Goal: Task Accomplishment & Management: Complete application form

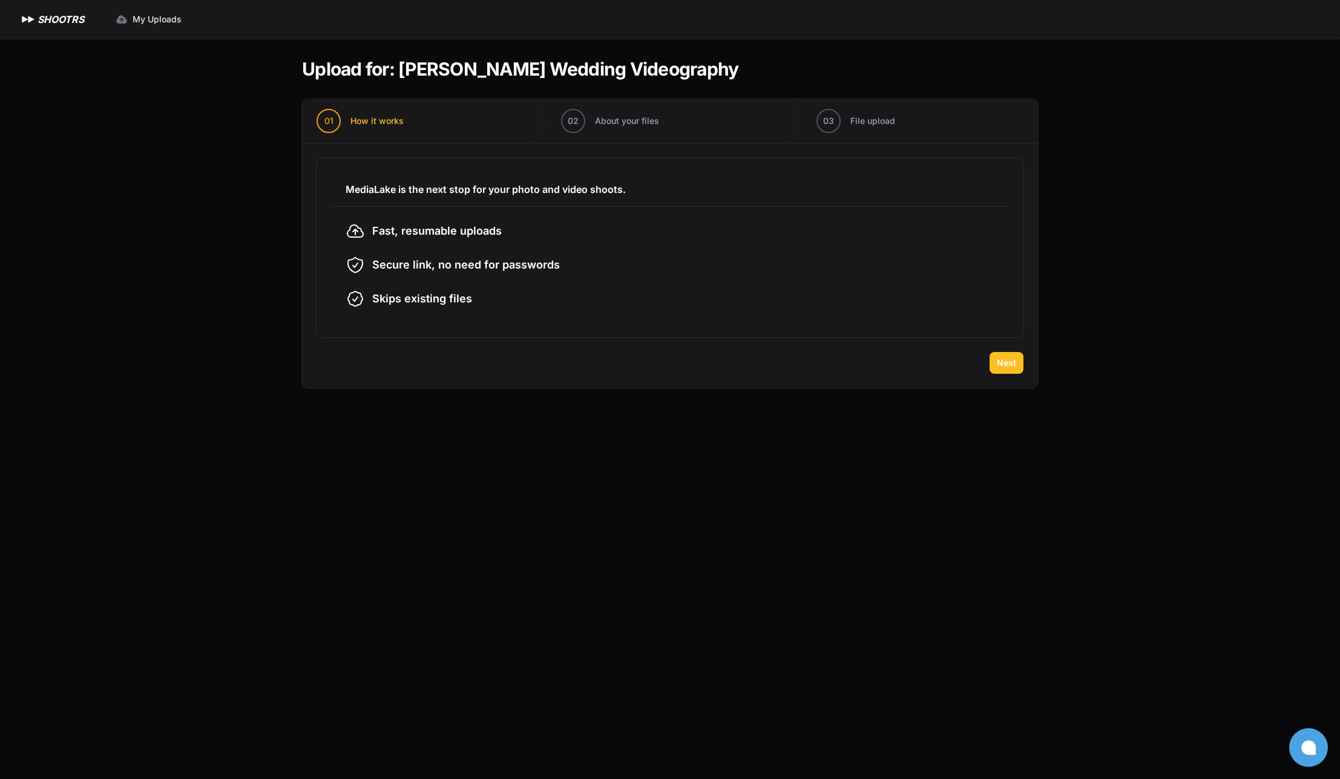
click at [1000, 364] on span "Next" at bounding box center [1006, 363] width 19 height 12
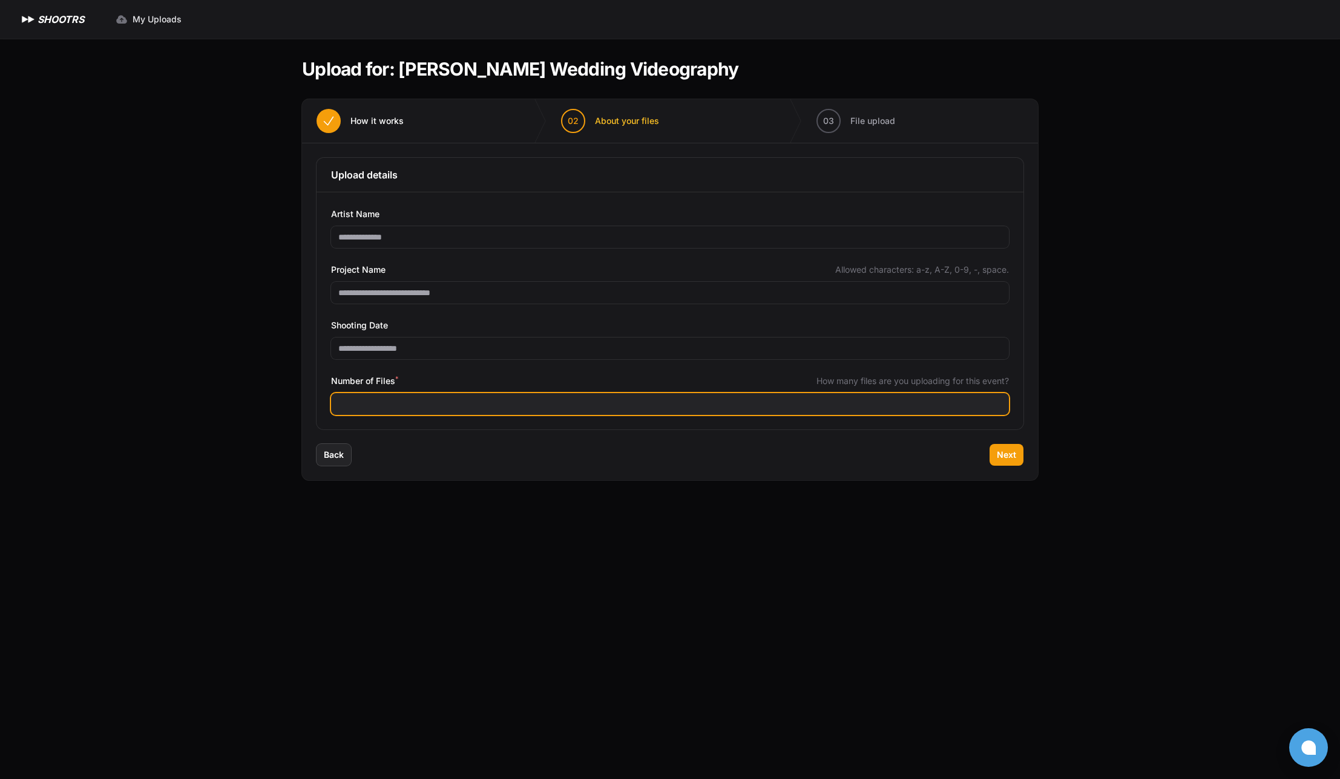
click at [408, 408] on input "***" at bounding box center [670, 404] width 678 height 22
type input "***"
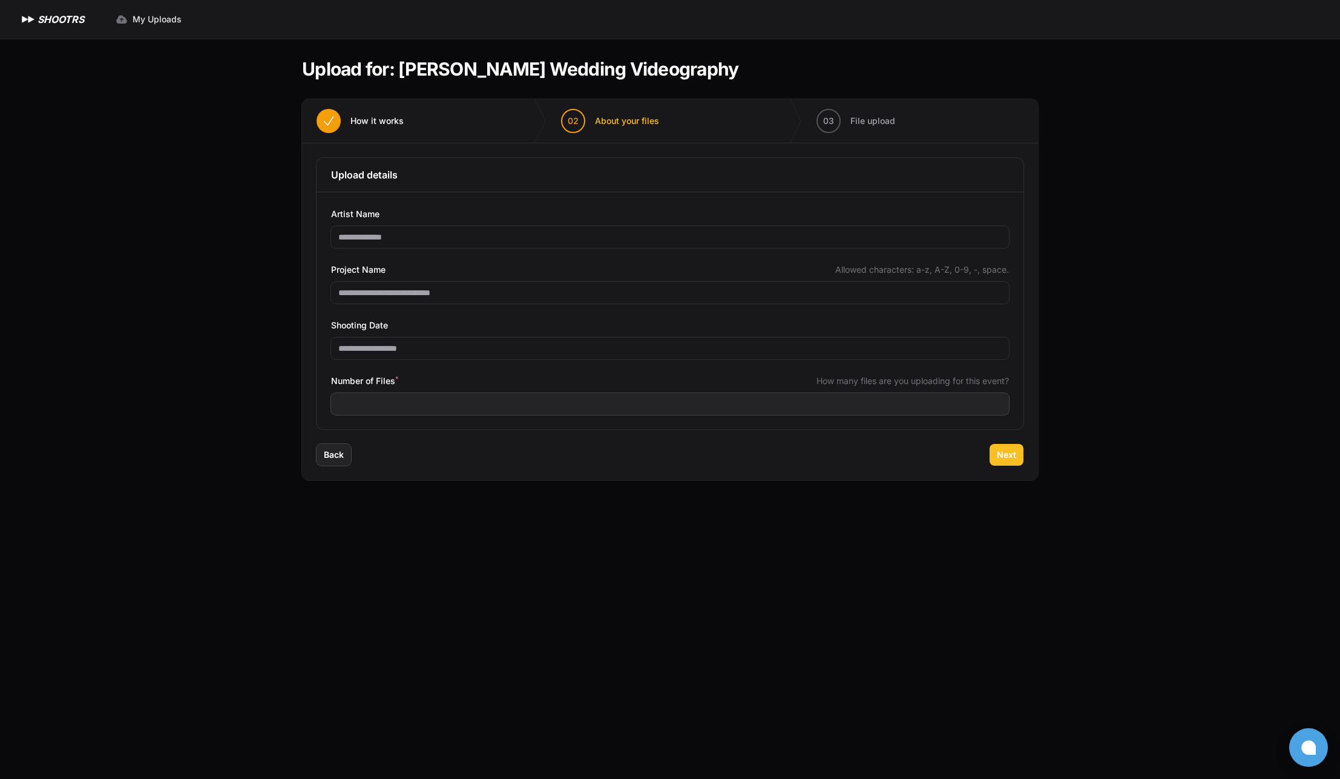
click at [1007, 458] on span "Next" at bounding box center [1006, 455] width 19 height 12
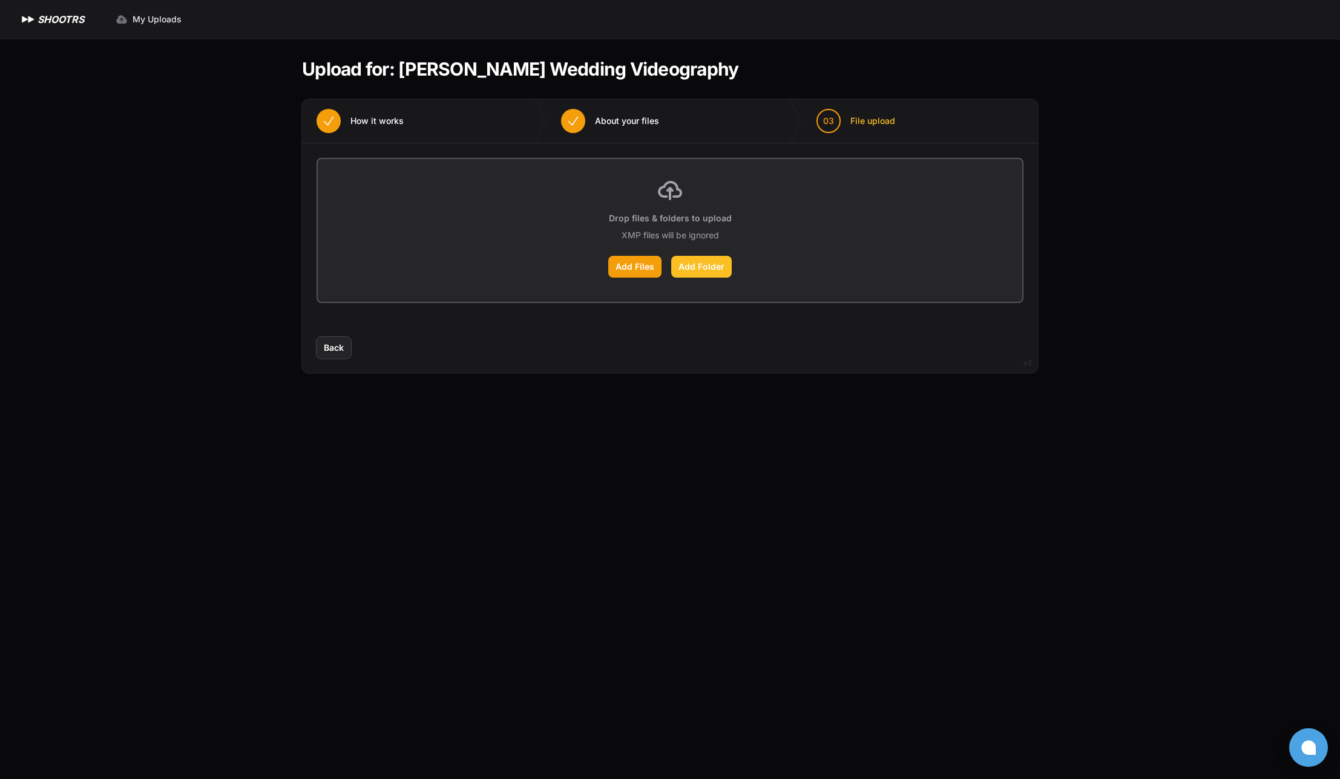
click at [720, 275] on label "Add Folder" at bounding box center [701, 267] width 61 height 22
click at [0, 0] on input "Add Folder" at bounding box center [0, 0] width 0 height 0
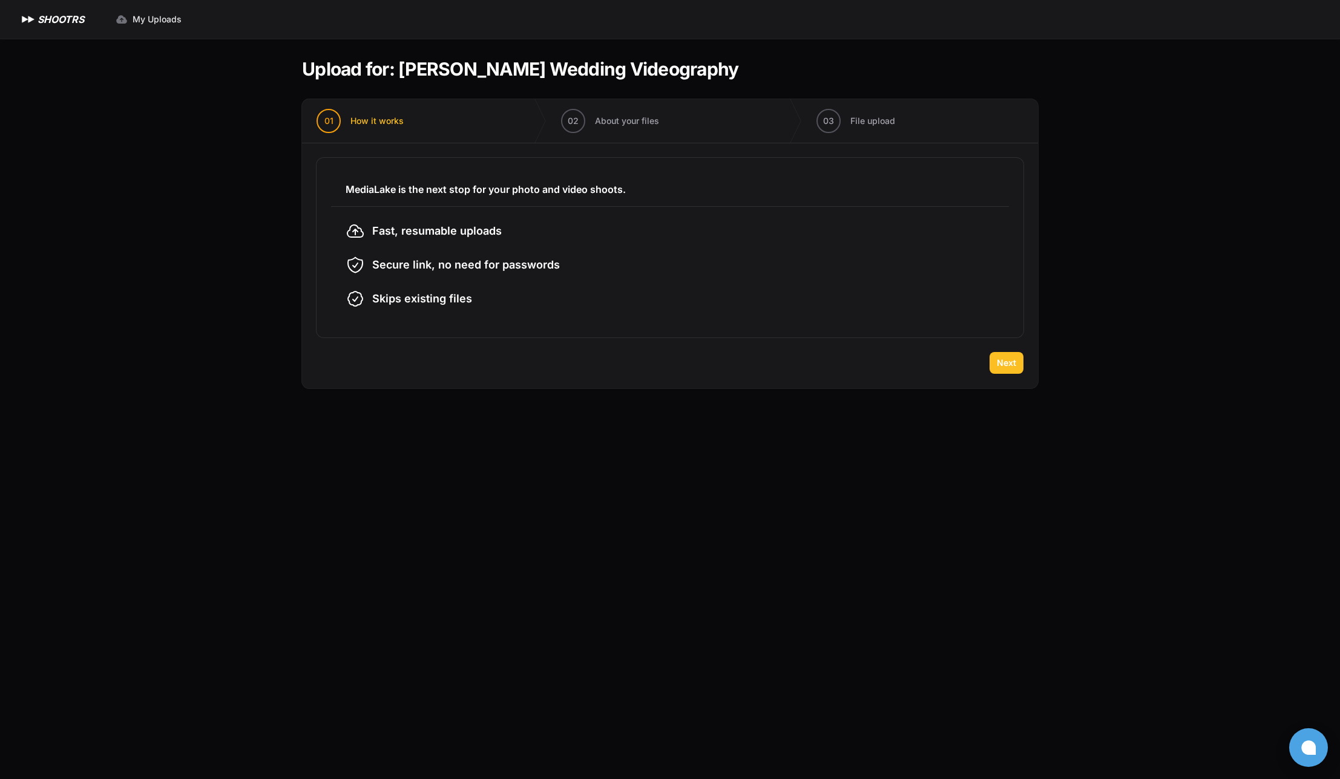
click at [1002, 358] on span "Next" at bounding box center [1006, 363] width 19 height 12
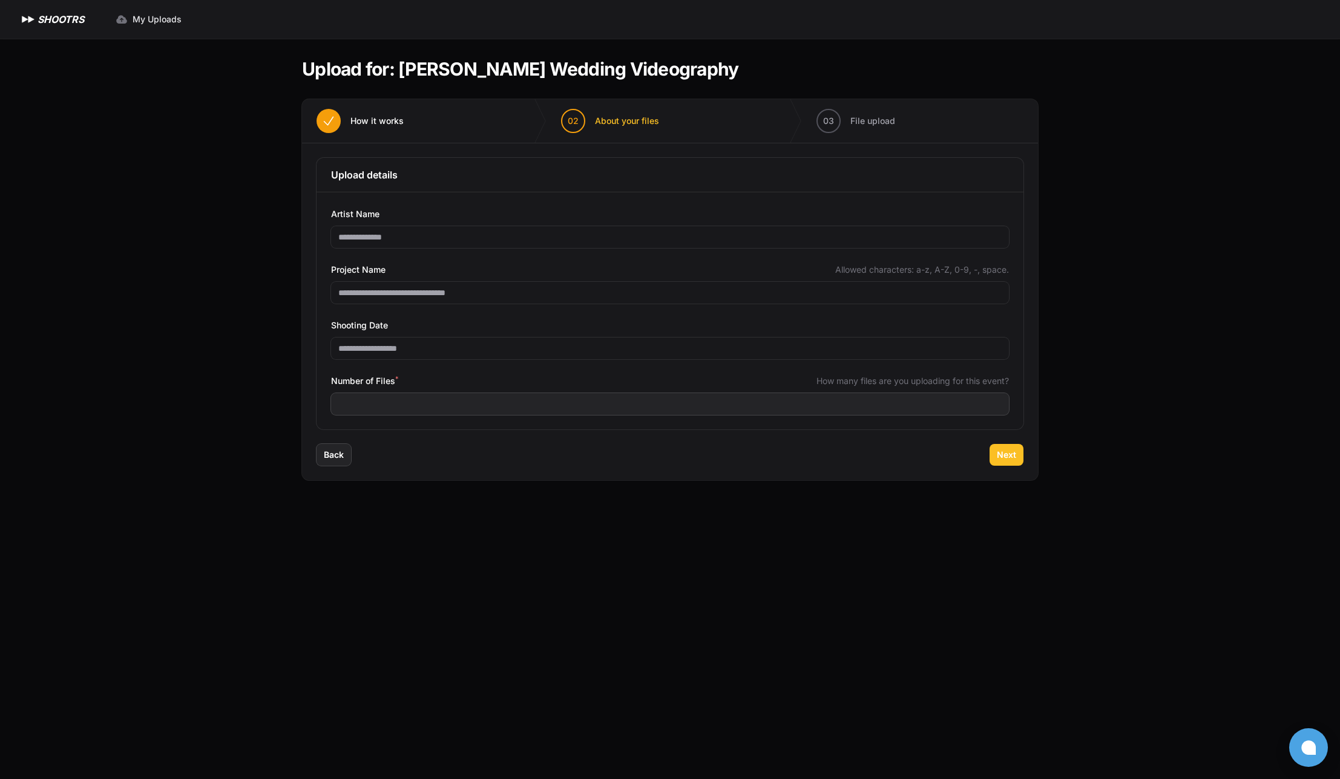
click at [1016, 454] on button "Next" at bounding box center [1006, 455] width 34 height 22
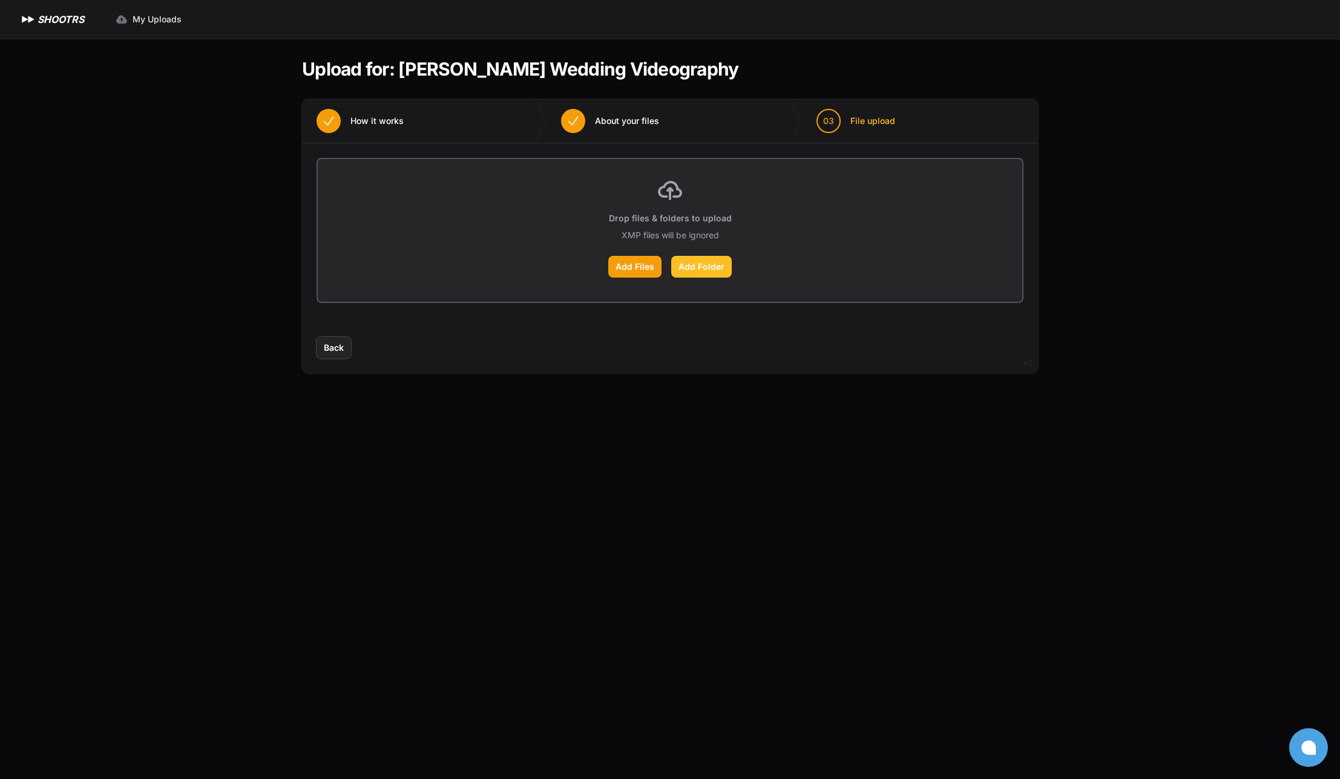
click at [704, 265] on label "Add Folder" at bounding box center [701, 267] width 61 height 22
click at [0, 0] on input "Add Folder" at bounding box center [0, 0] width 0 height 0
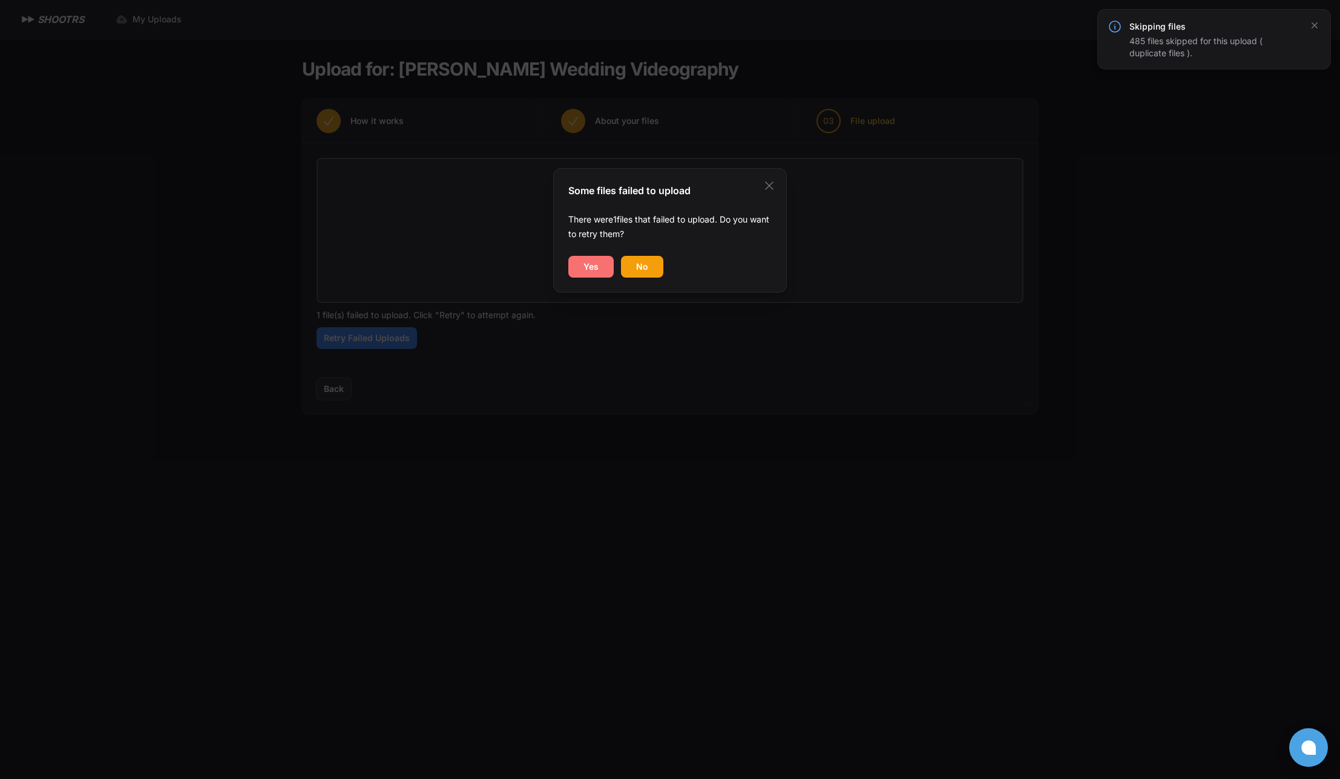
click at [604, 260] on button "Yes" at bounding box center [590, 267] width 45 height 22
click at [633, 261] on button "No" at bounding box center [642, 267] width 42 height 22
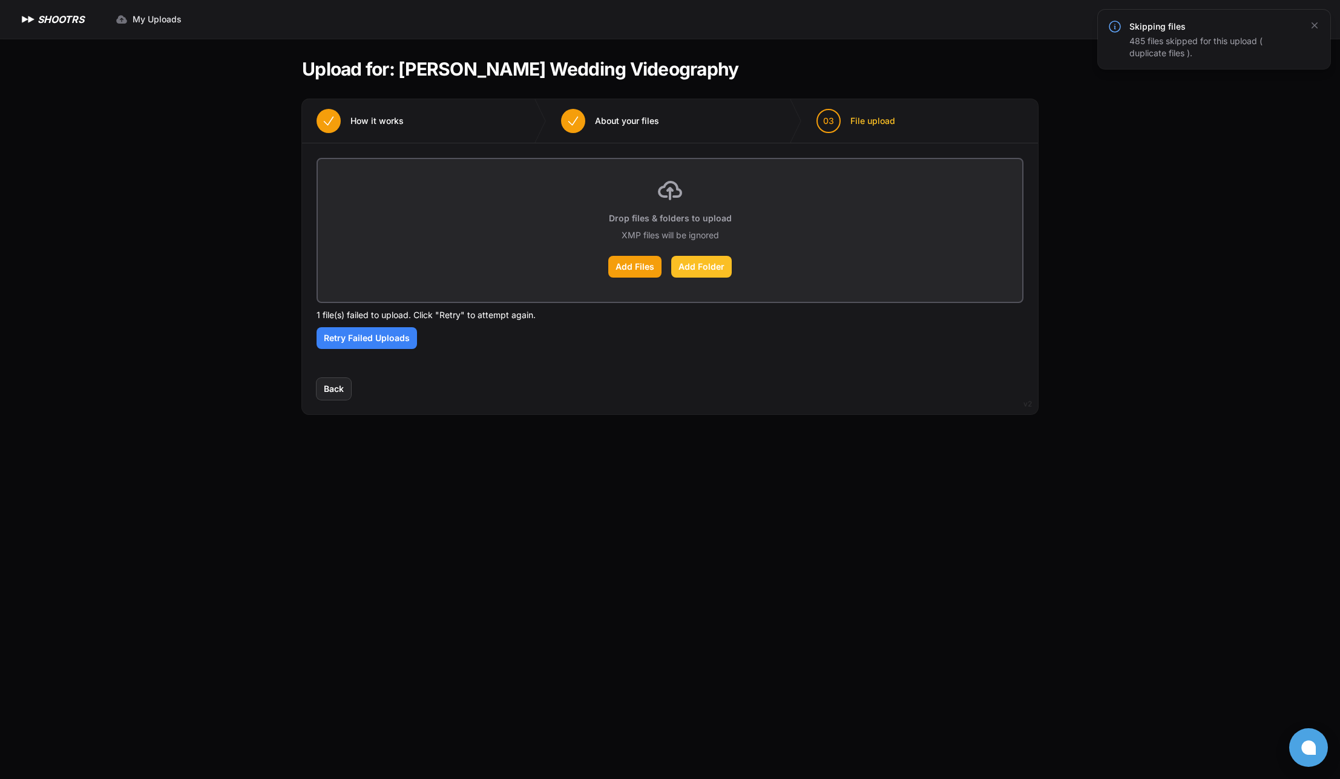
click at [698, 277] on label "Add Folder" at bounding box center [701, 267] width 61 height 22
click at [0, 0] on input "Add Folder" at bounding box center [0, 0] width 0 height 0
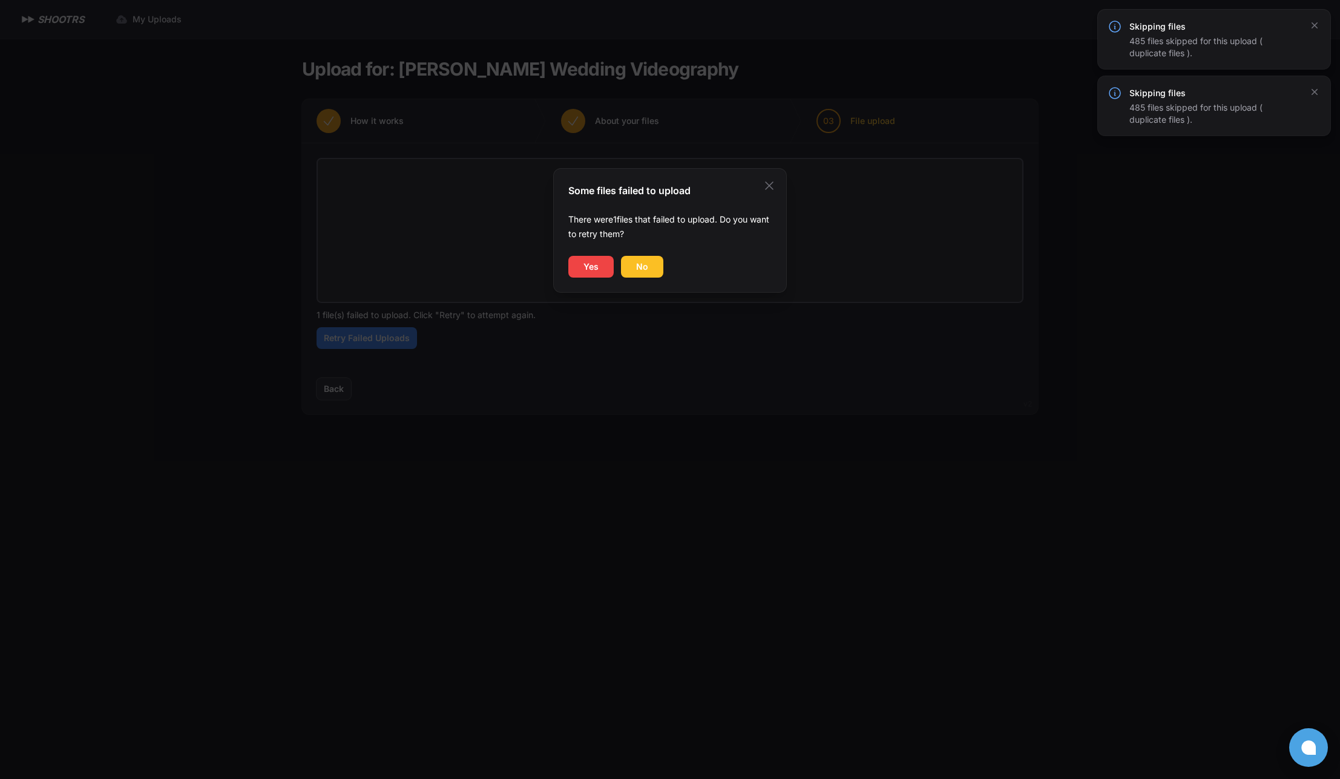
click at [641, 266] on span "No" at bounding box center [642, 267] width 12 height 12
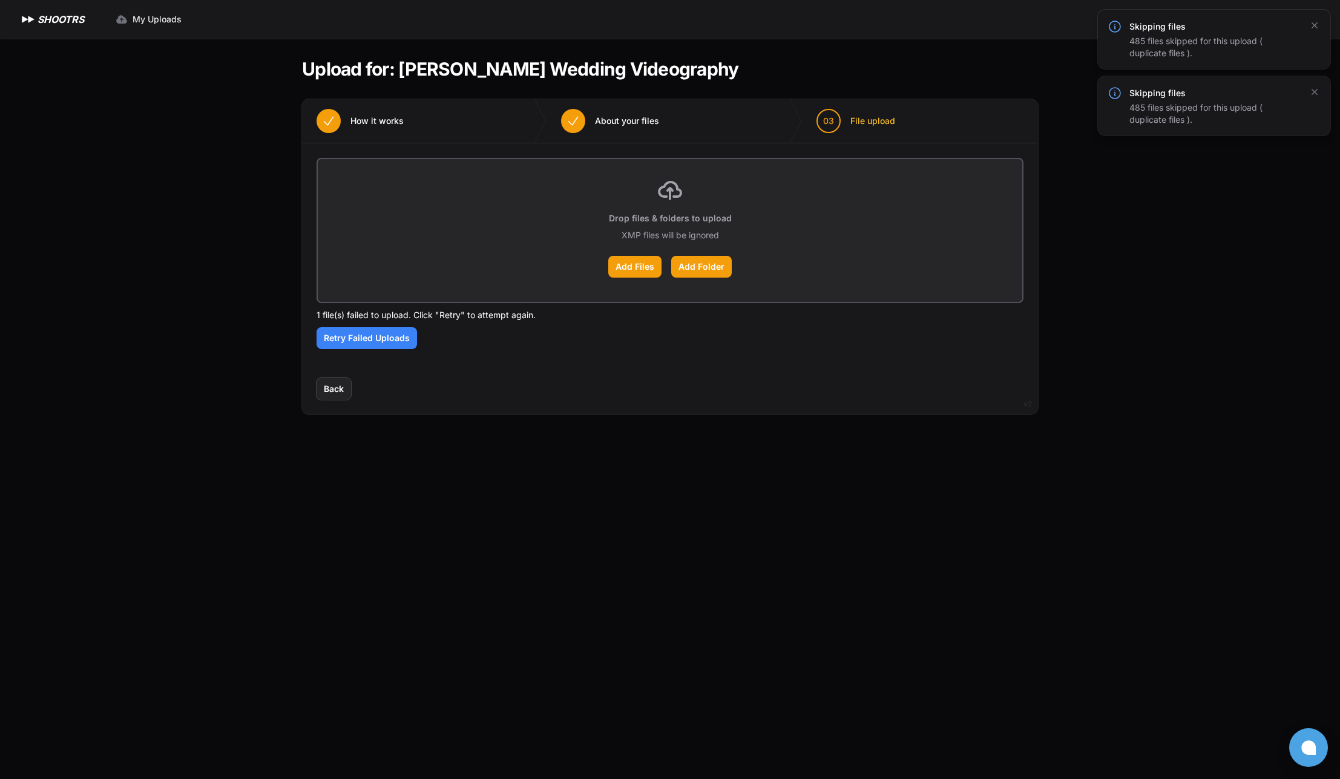
click at [324, 403] on div "Back Next" at bounding box center [670, 396] width 736 height 36
click at [324, 399] on button "Back" at bounding box center [333, 389] width 34 height 22
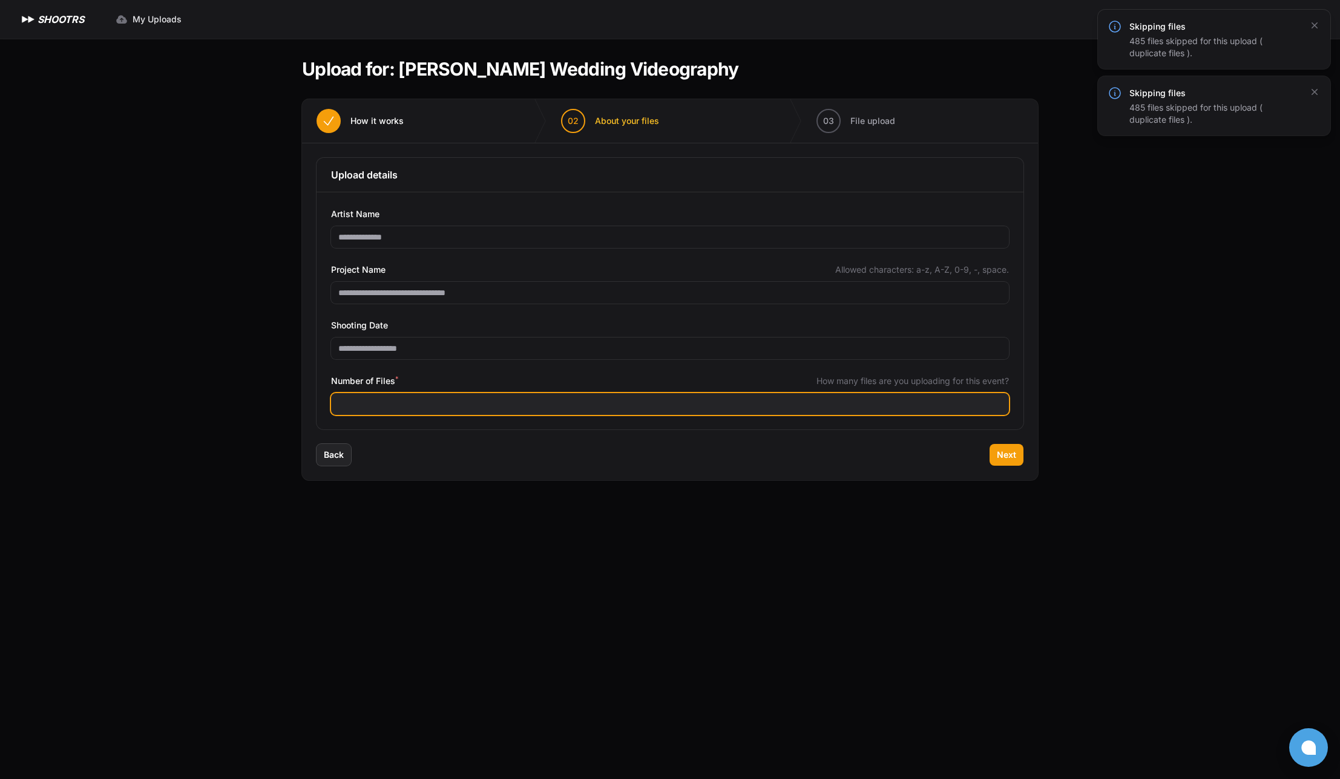
click at [394, 410] on input "***" at bounding box center [670, 404] width 678 height 22
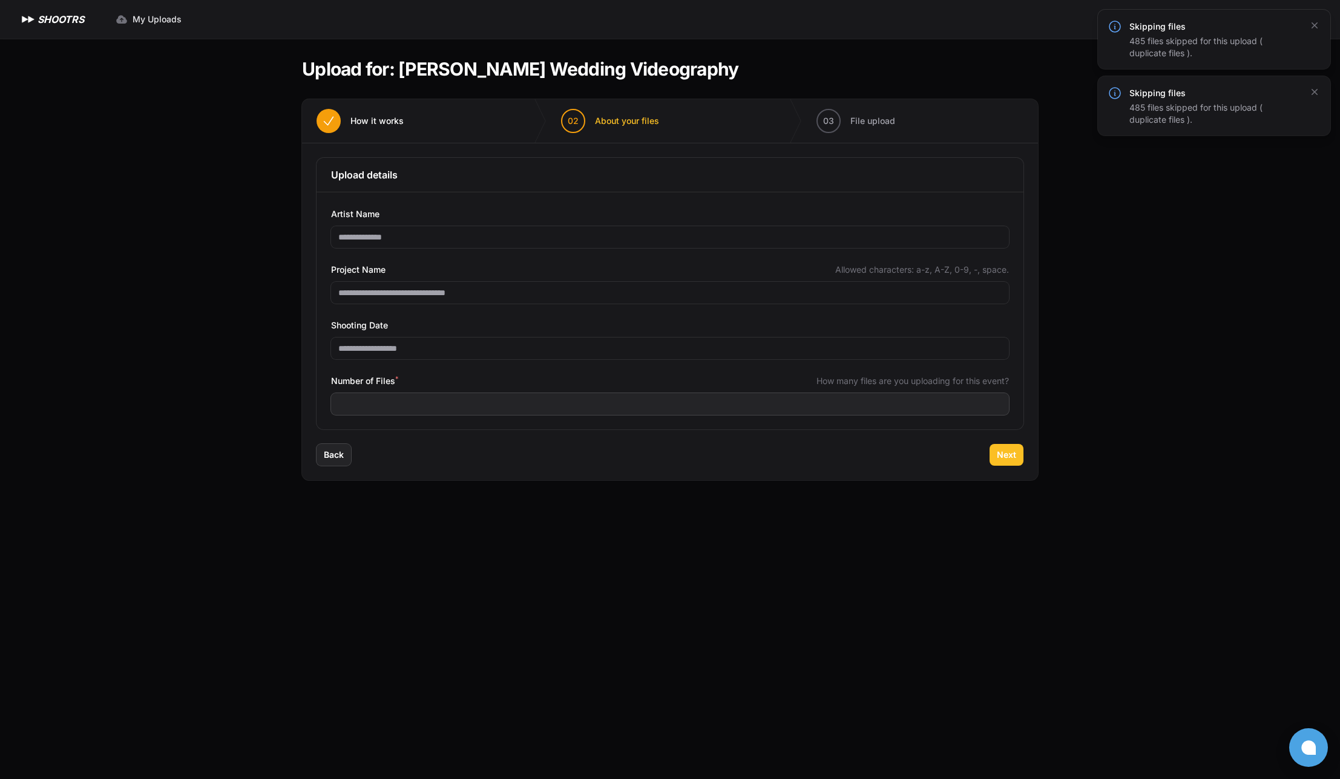
click at [1010, 451] on span "Next" at bounding box center [1006, 455] width 19 height 12
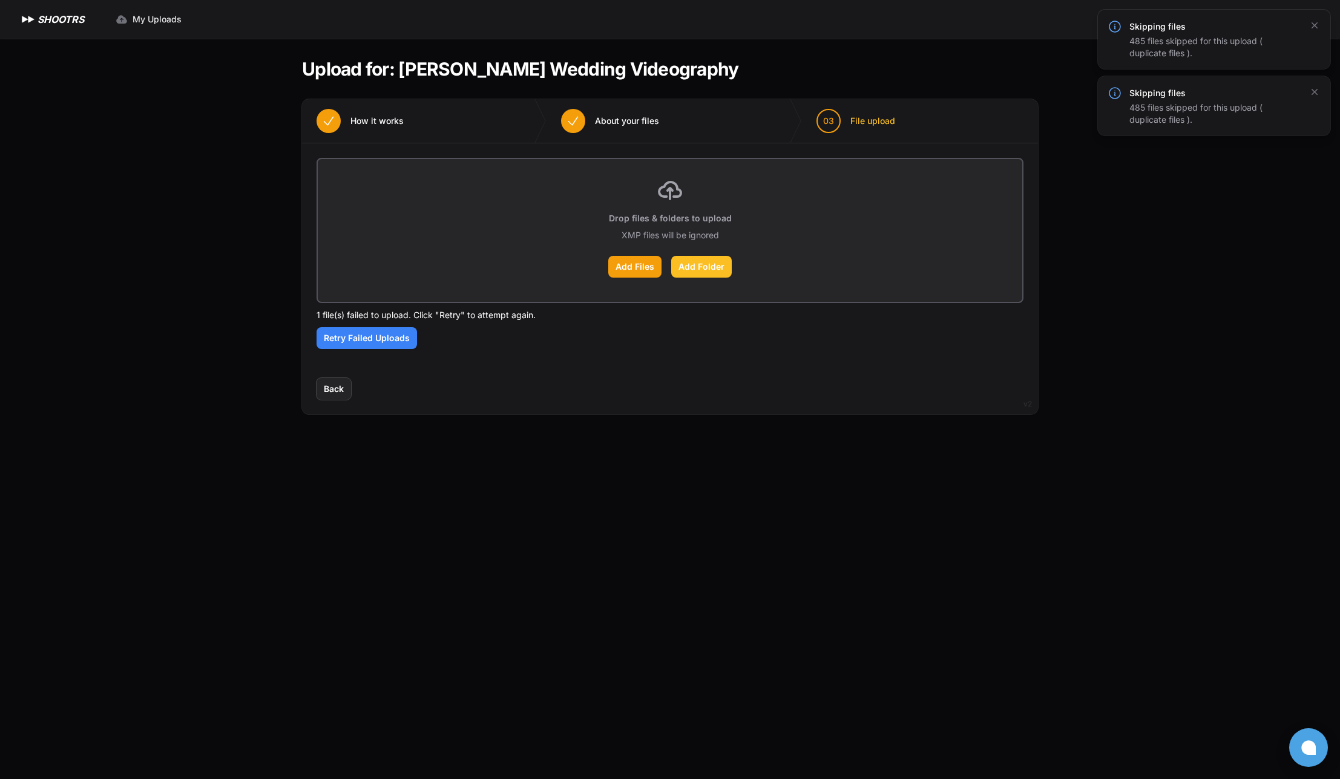
click at [717, 272] on label "Add Folder" at bounding box center [701, 267] width 61 height 22
click at [0, 0] on input "Add Folder" at bounding box center [0, 0] width 0 height 0
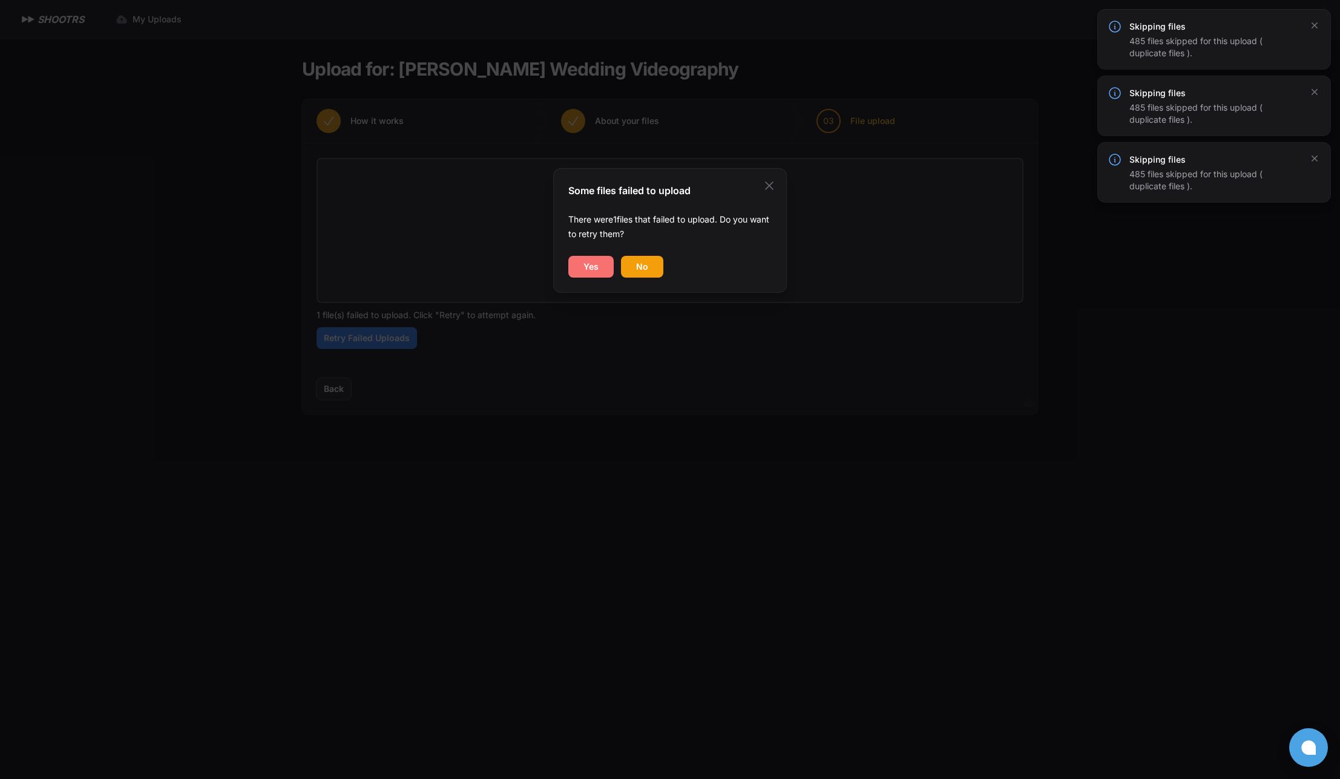
click at [596, 266] on span "Yes" at bounding box center [590, 267] width 15 height 12
click at [624, 263] on button "No" at bounding box center [642, 267] width 42 height 22
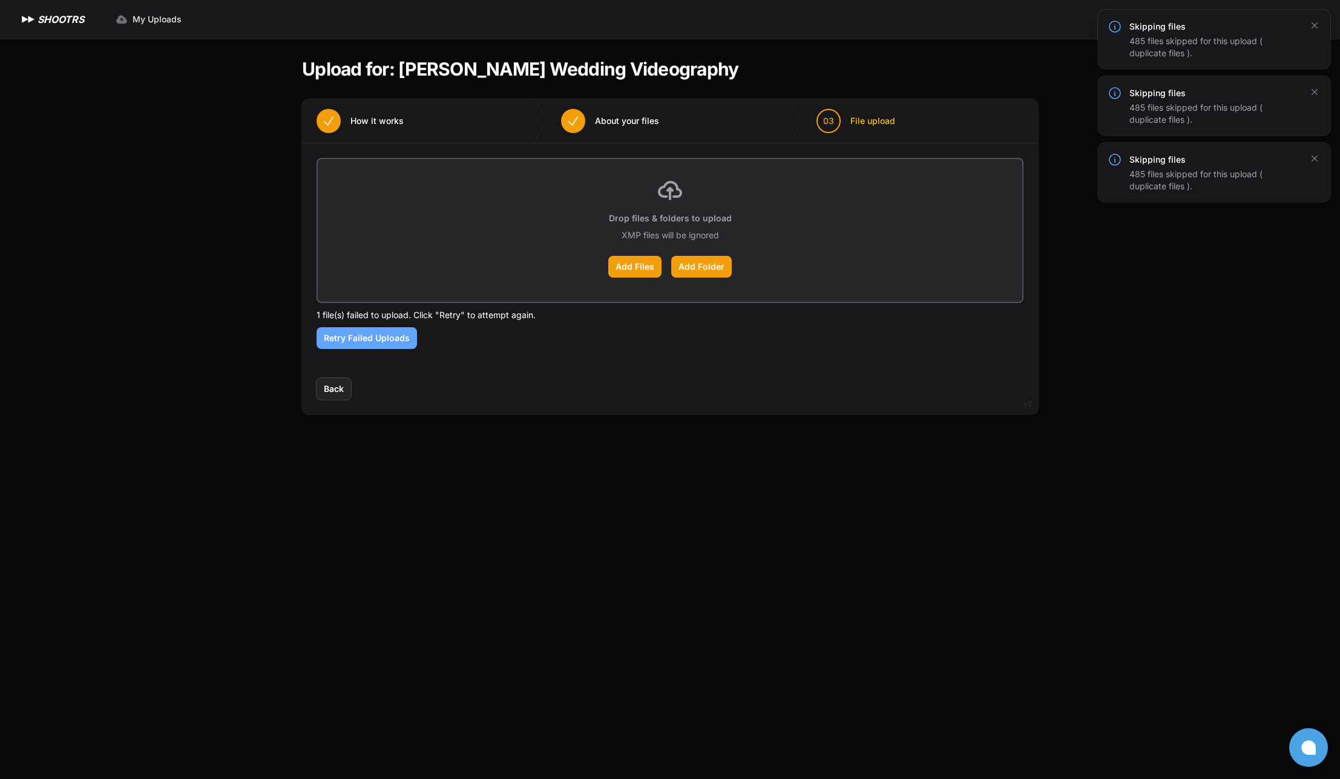
click at [373, 342] on span "Retry Failed Uploads" at bounding box center [367, 338] width 86 height 12
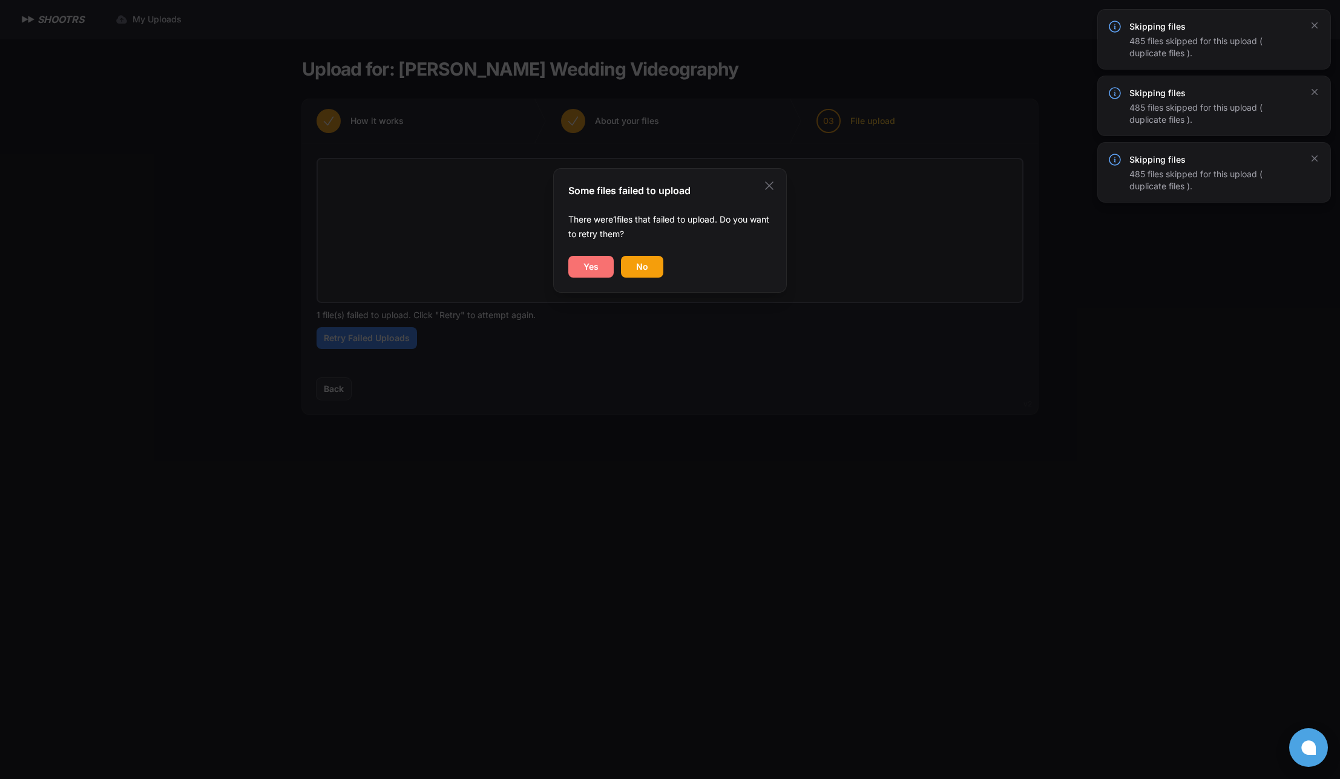
click at [604, 269] on button "Yes" at bounding box center [590, 267] width 45 height 22
click at [660, 267] on button "No" at bounding box center [642, 267] width 42 height 22
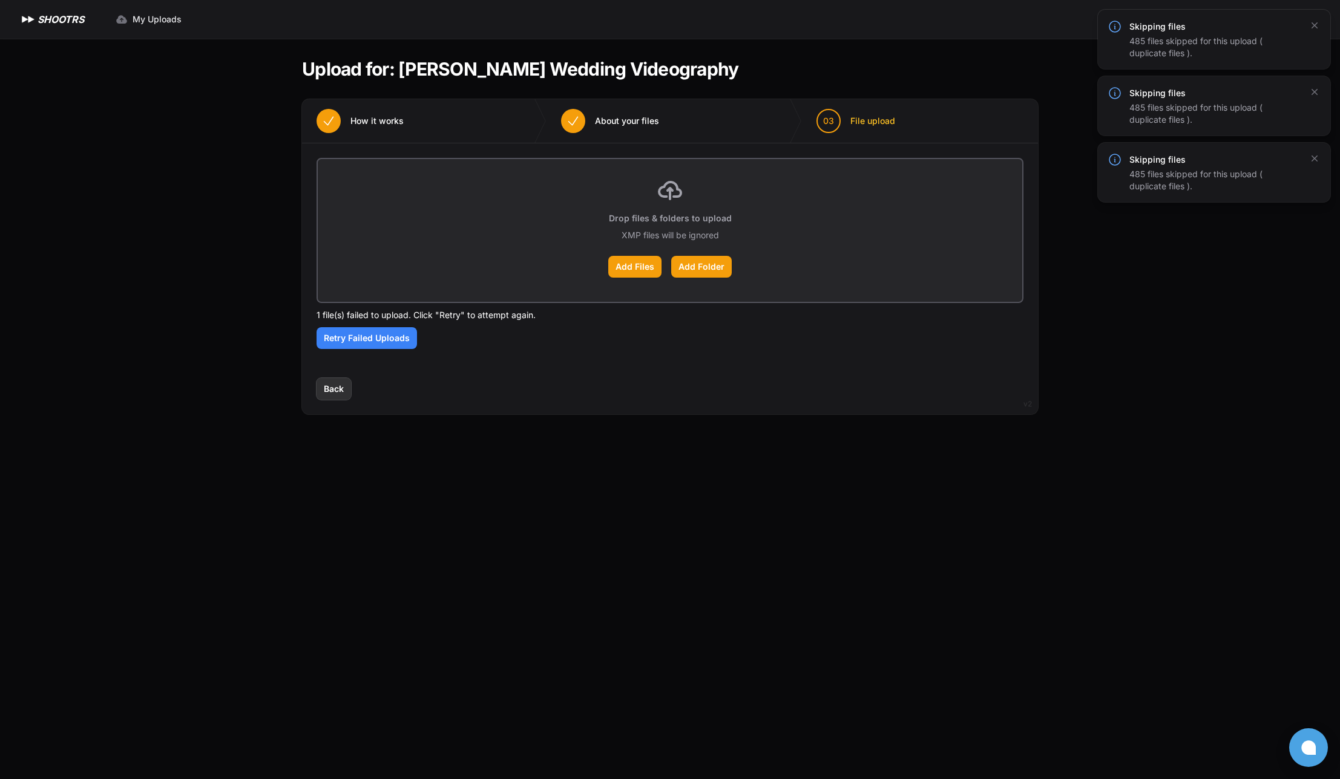
click at [339, 389] on span "Back" at bounding box center [334, 389] width 20 height 12
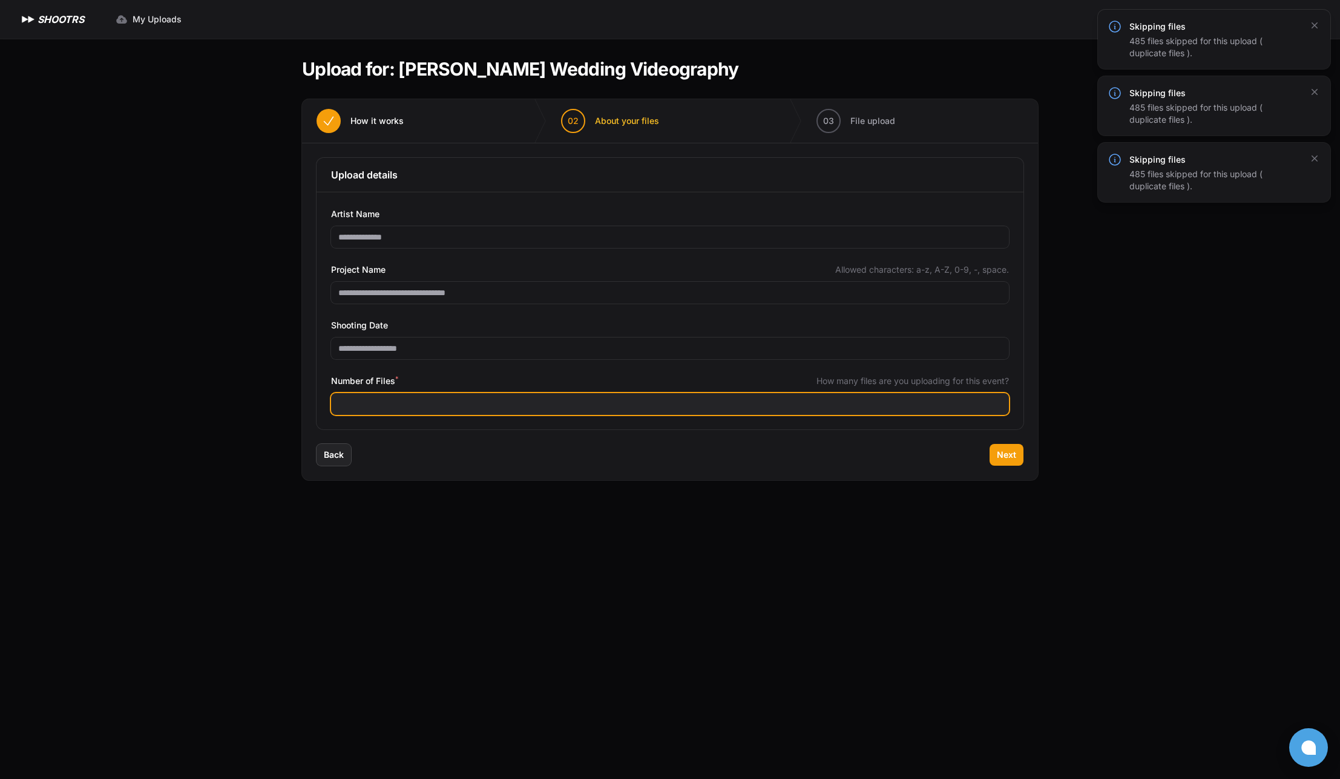
click at [381, 406] on input "***" at bounding box center [670, 404] width 678 height 22
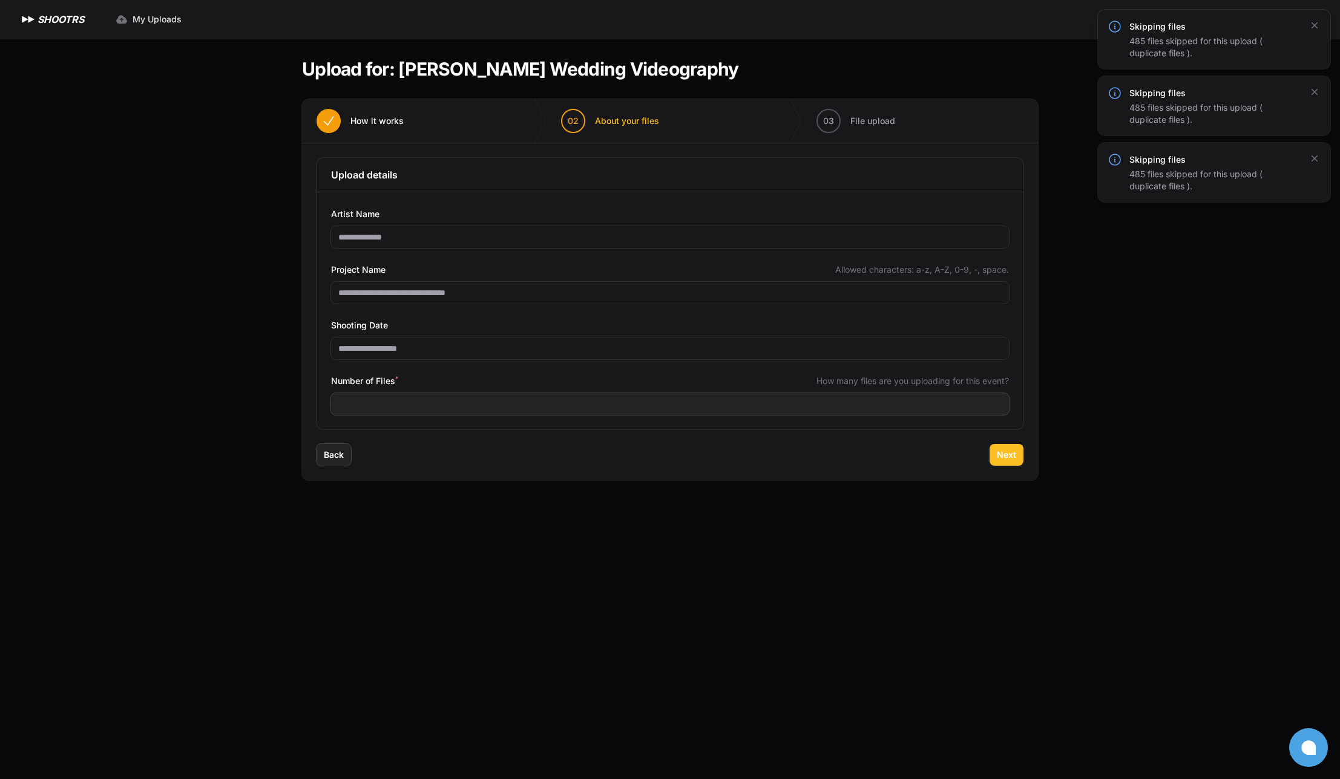
click at [1010, 454] on span "Next" at bounding box center [1006, 455] width 19 height 12
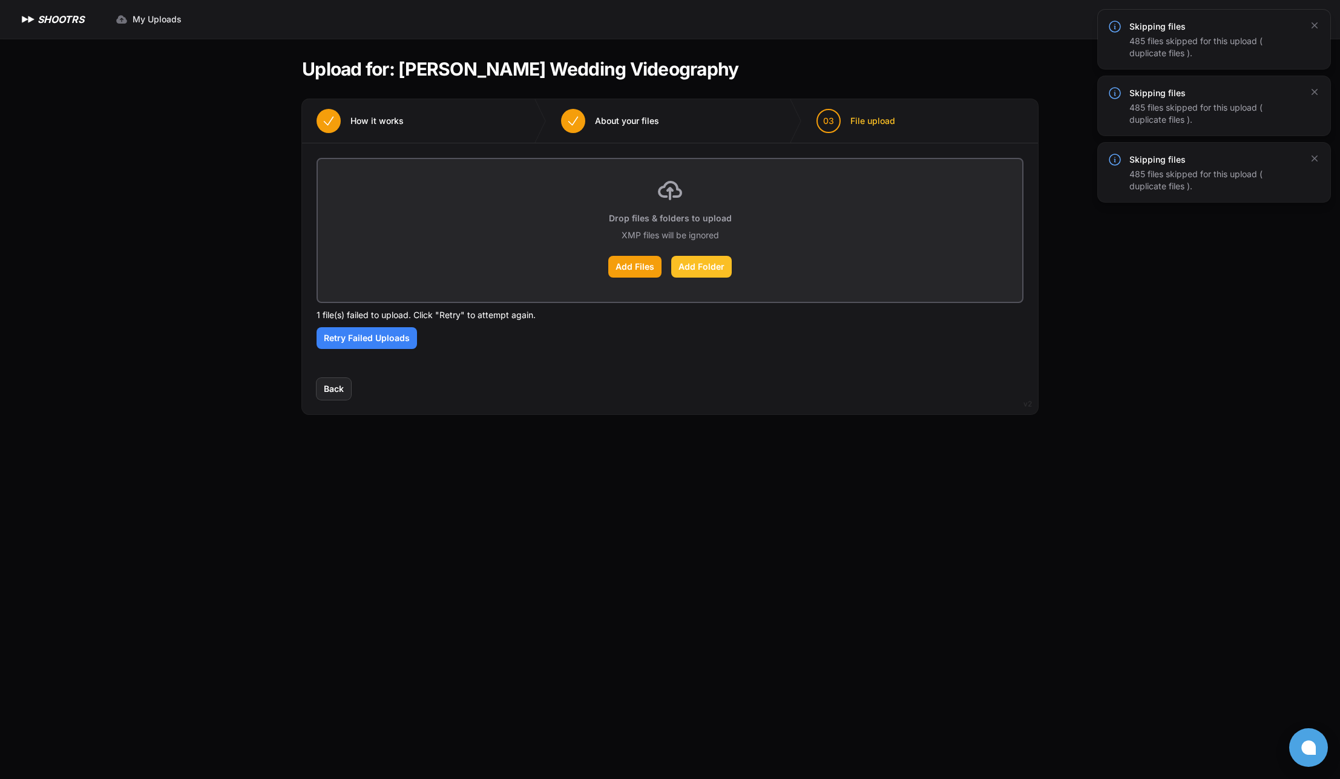
click at [718, 271] on label "Add Folder" at bounding box center [701, 267] width 61 height 22
click at [0, 0] on input "Add Folder" at bounding box center [0, 0] width 0 height 0
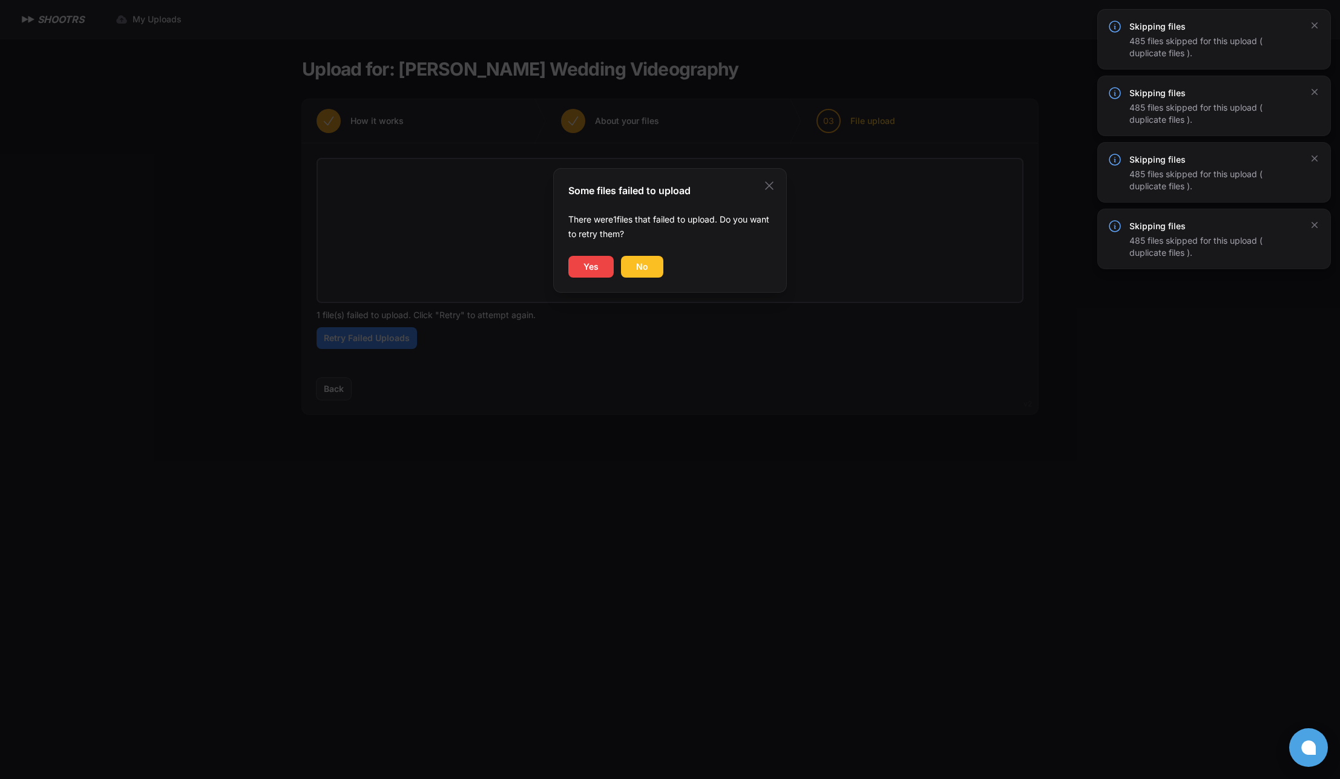
click at [649, 269] on button "No" at bounding box center [642, 267] width 42 height 22
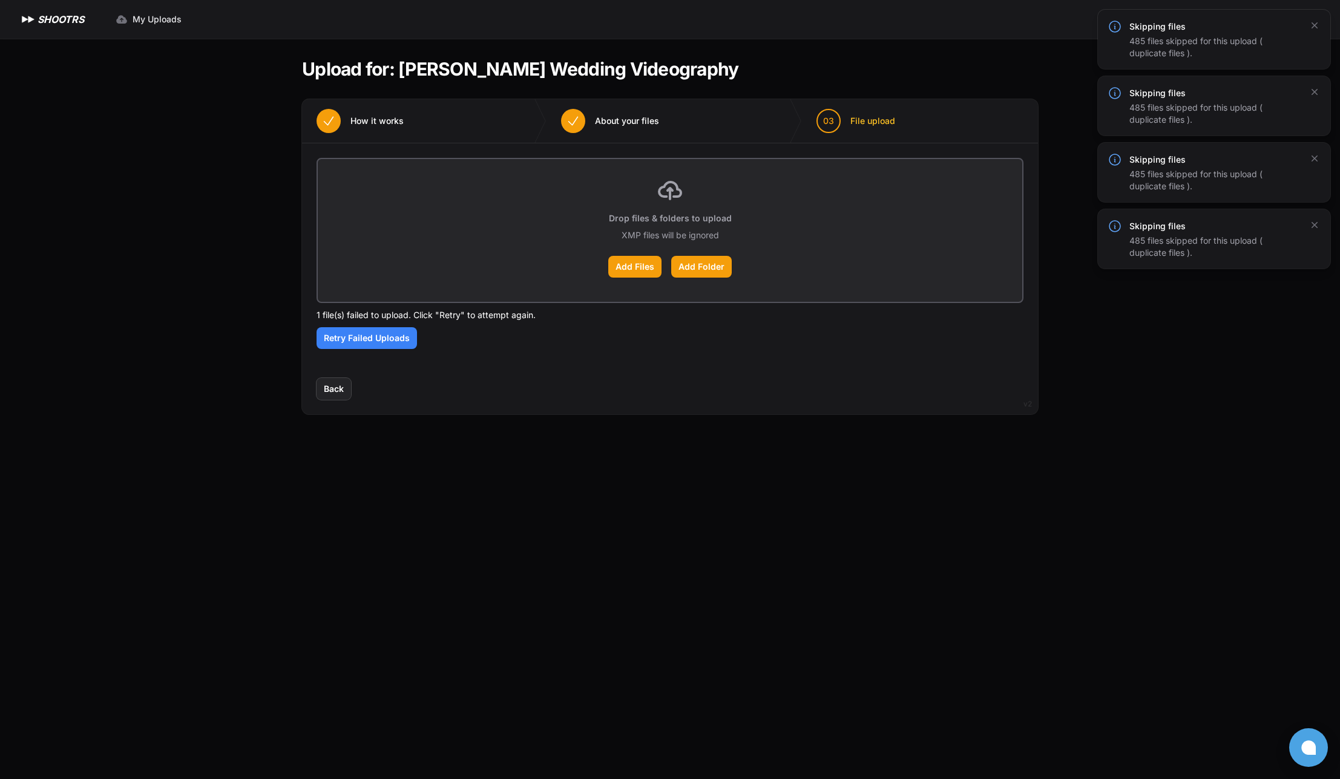
click at [632, 126] on span "About your files" at bounding box center [627, 121] width 64 height 12
click at [617, 122] on span "About your files" at bounding box center [627, 121] width 64 height 12
click at [577, 121] on icon "button" at bounding box center [573, 121] width 15 height 15
click at [696, 267] on label "Add Folder" at bounding box center [701, 267] width 61 height 22
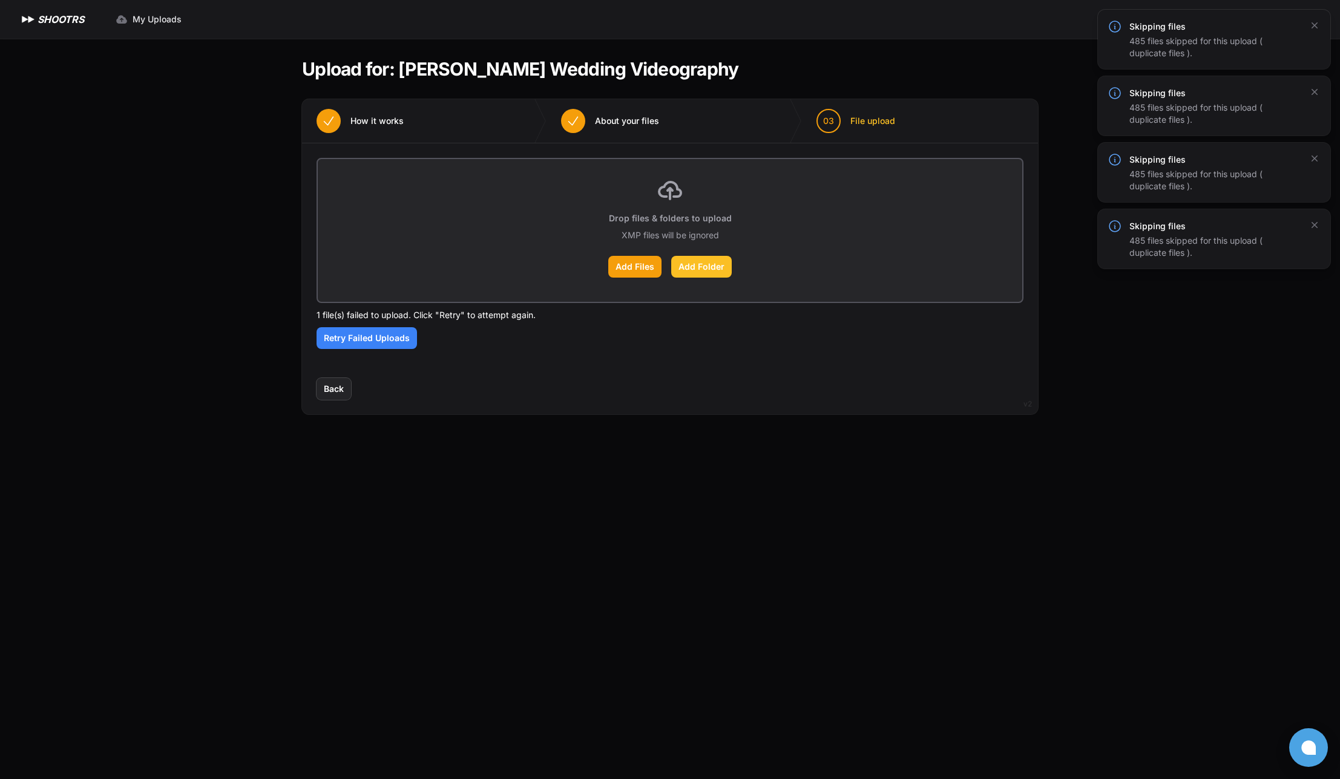
click at [0, 0] on input "Add Folder" at bounding box center [0, 0] width 0 height 0
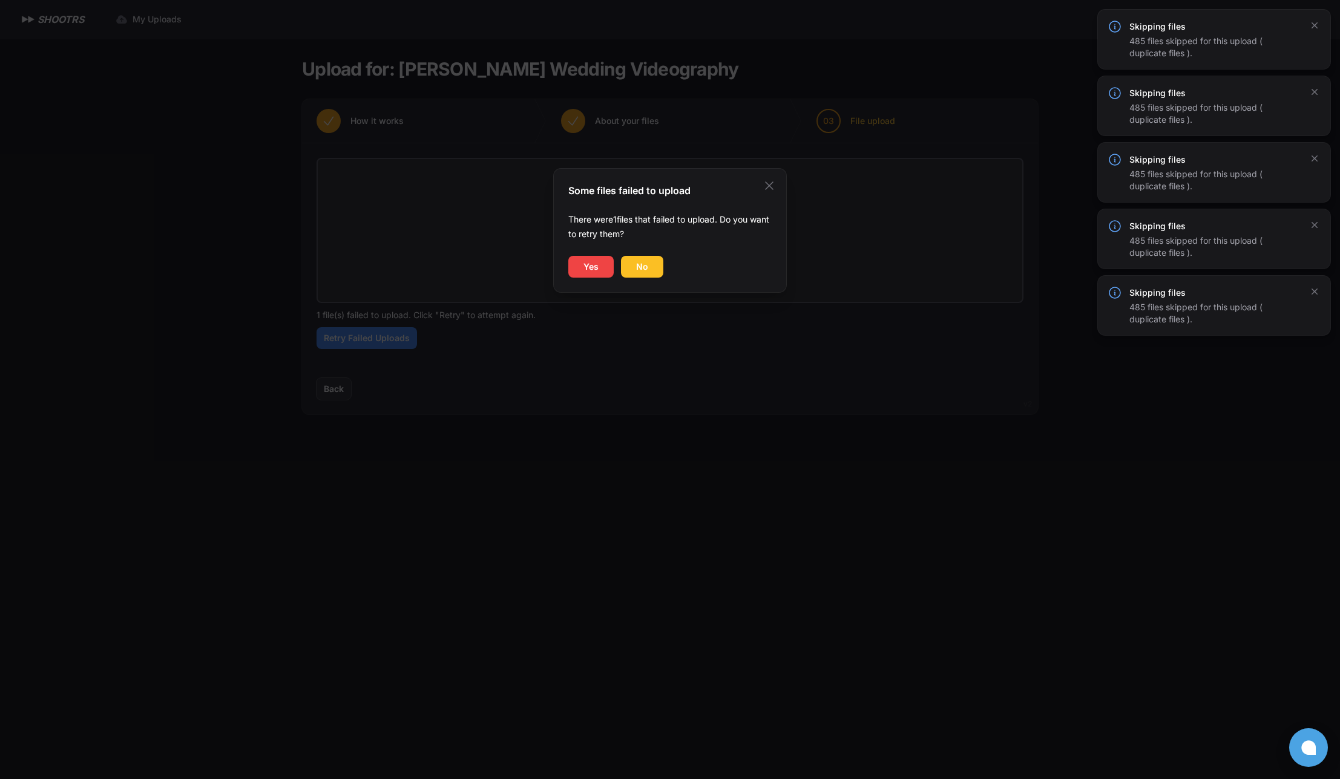
click at [636, 269] on span "No" at bounding box center [642, 267] width 12 height 12
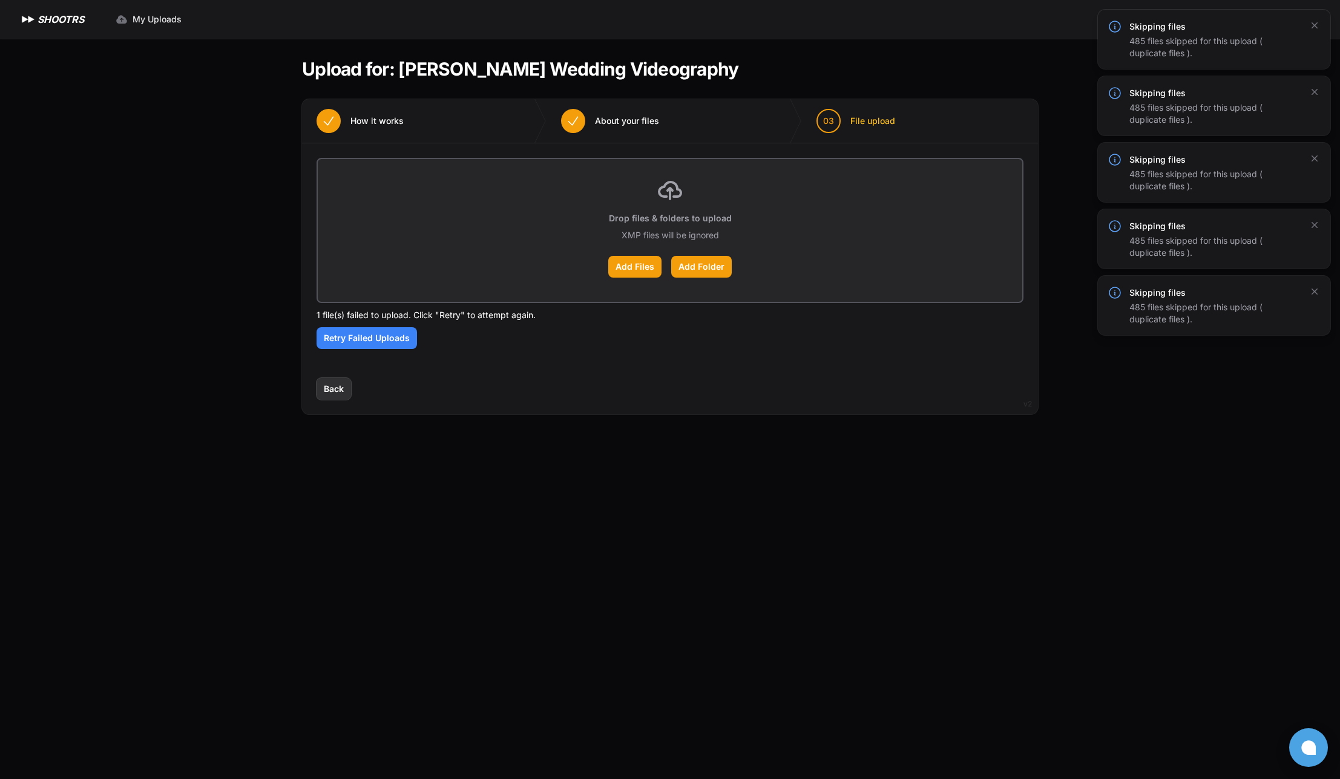
click at [329, 386] on span "Back" at bounding box center [334, 389] width 20 height 12
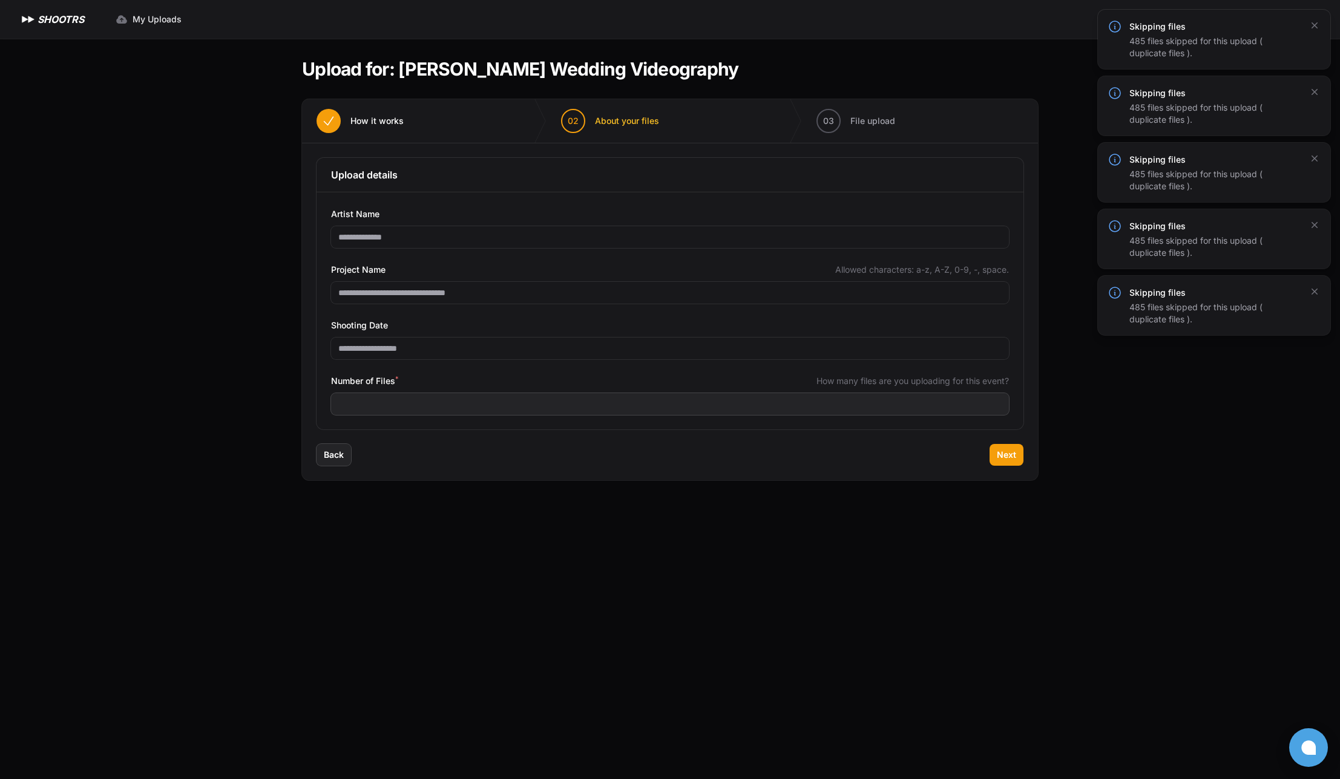
click at [384, 125] on span "How it works" at bounding box center [376, 121] width 53 height 12
click at [1304, 292] on button "button" at bounding box center [1314, 292] width 22 height 22
click at [1306, 290] on body "Expand sidebar Collapse sidebar SHOOTRS SHOOTRS My Uploads" at bounding box center [670, 389] width 1340 height 779
click at [1317, 231] on icon "button" at bounding box center [1314, 225] width 12 height 12
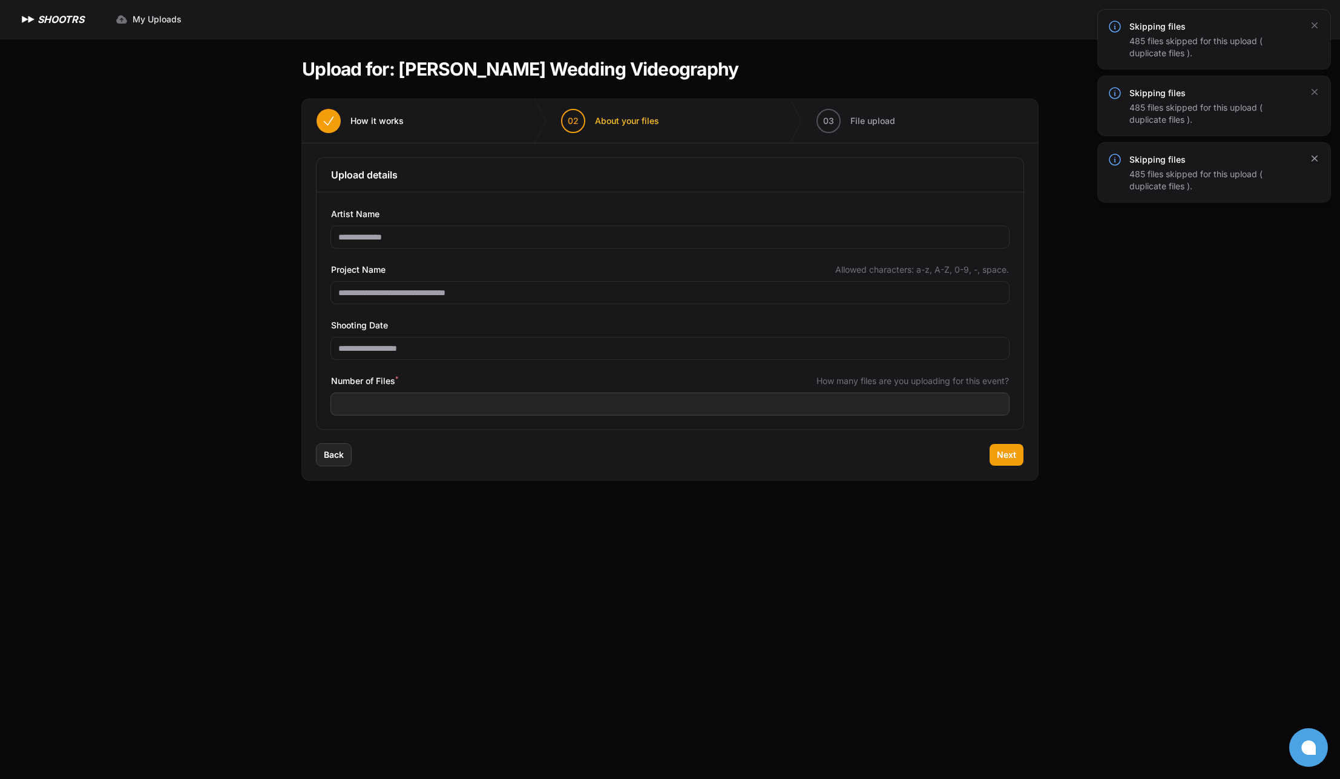
click at [1313, 166] on button "button" at bounding box center [1314, 159] width 22 height 22
click at [1320, 93] on button "button" at bounding box center [1314, 92] width 22 height 22
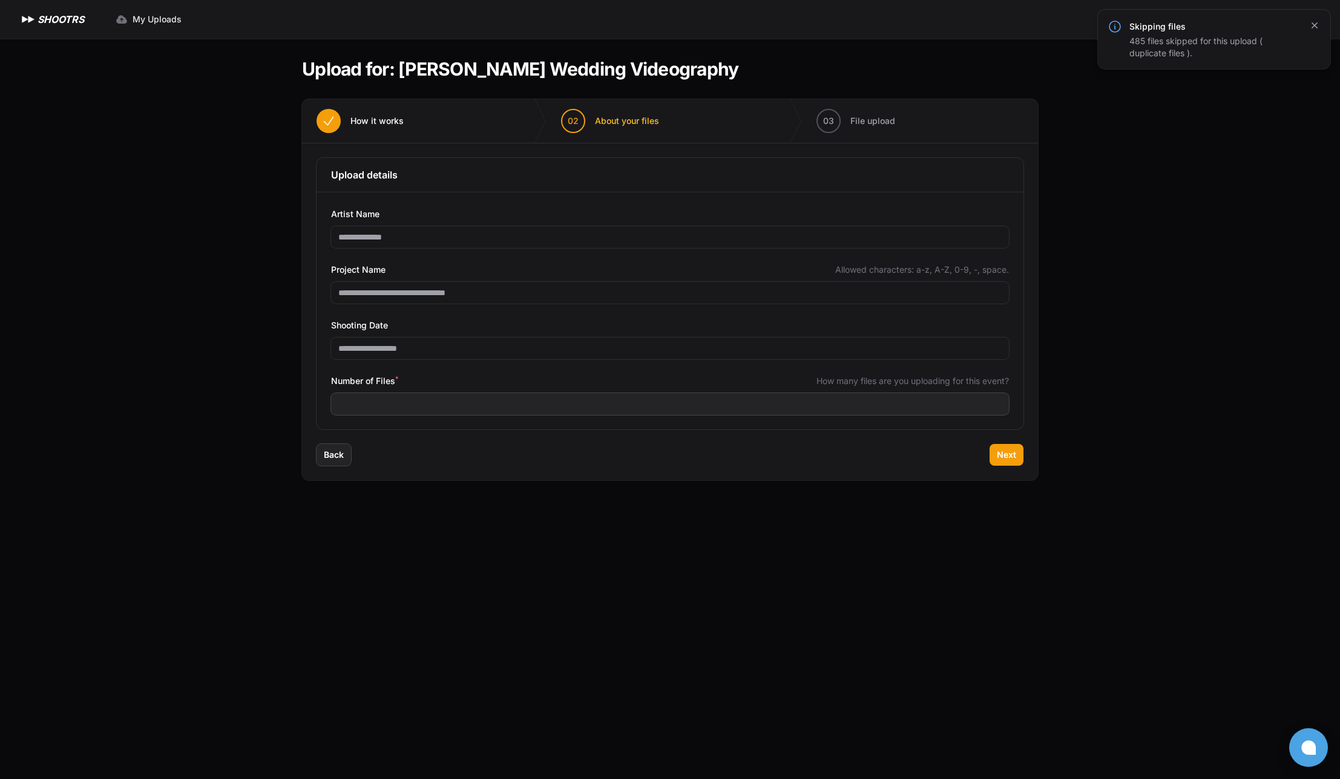
click at [1317, 19] on icon "button" at bounding box center [1314, 25] width 12 height 12
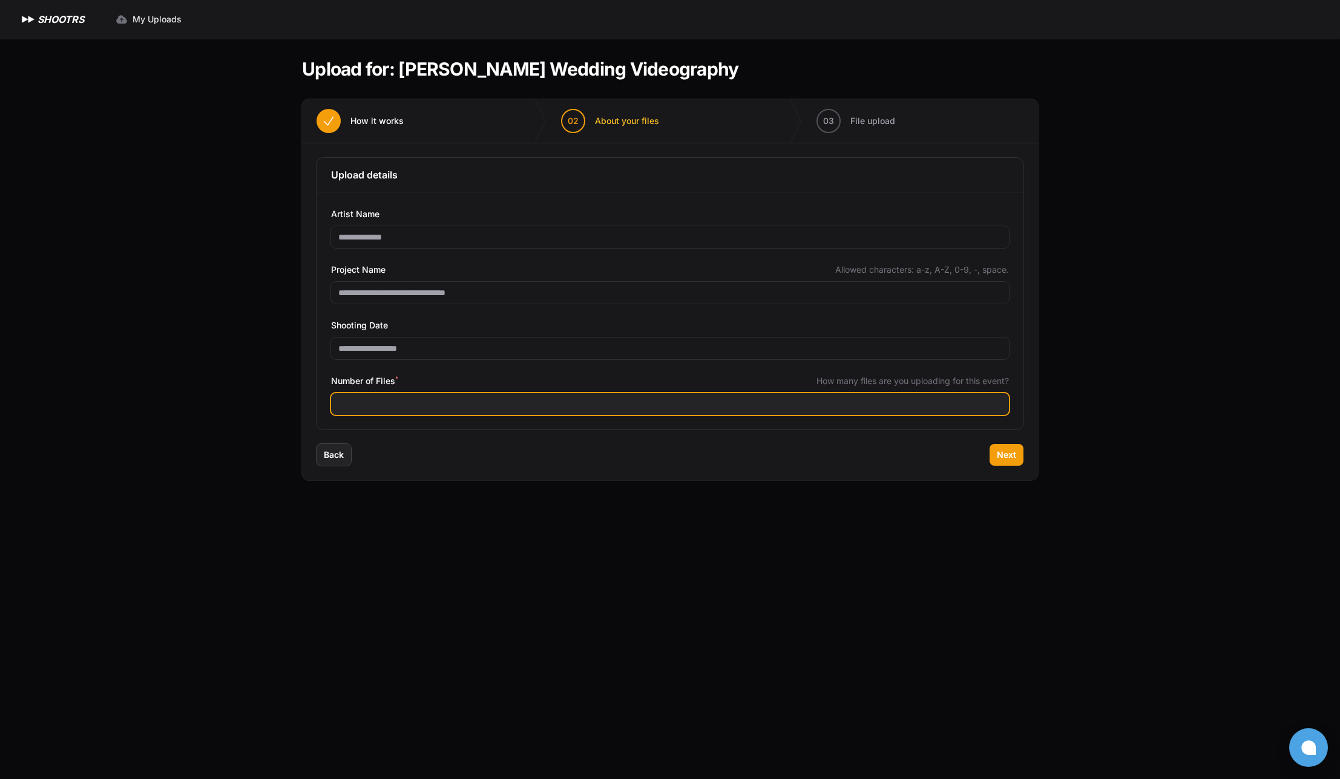
click at [559, 413] on input "***" at bounding box center [670, 404] width 678 height 22
type input "***"
click at [998, 411] on input "***" at bounding box center [670, 404] width 678 height 22
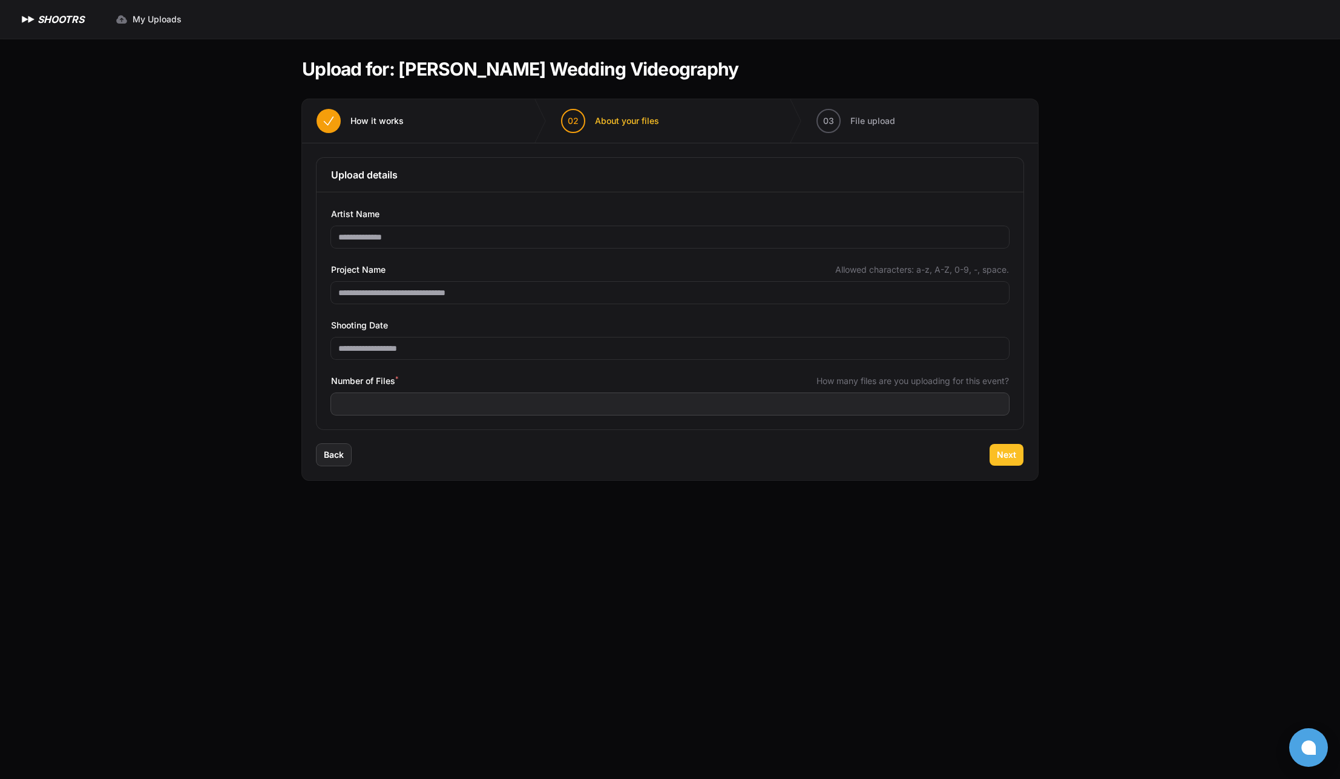
click at [1003, 460] on span "Next" at bounding box center [1006, 455] width 19 height 12
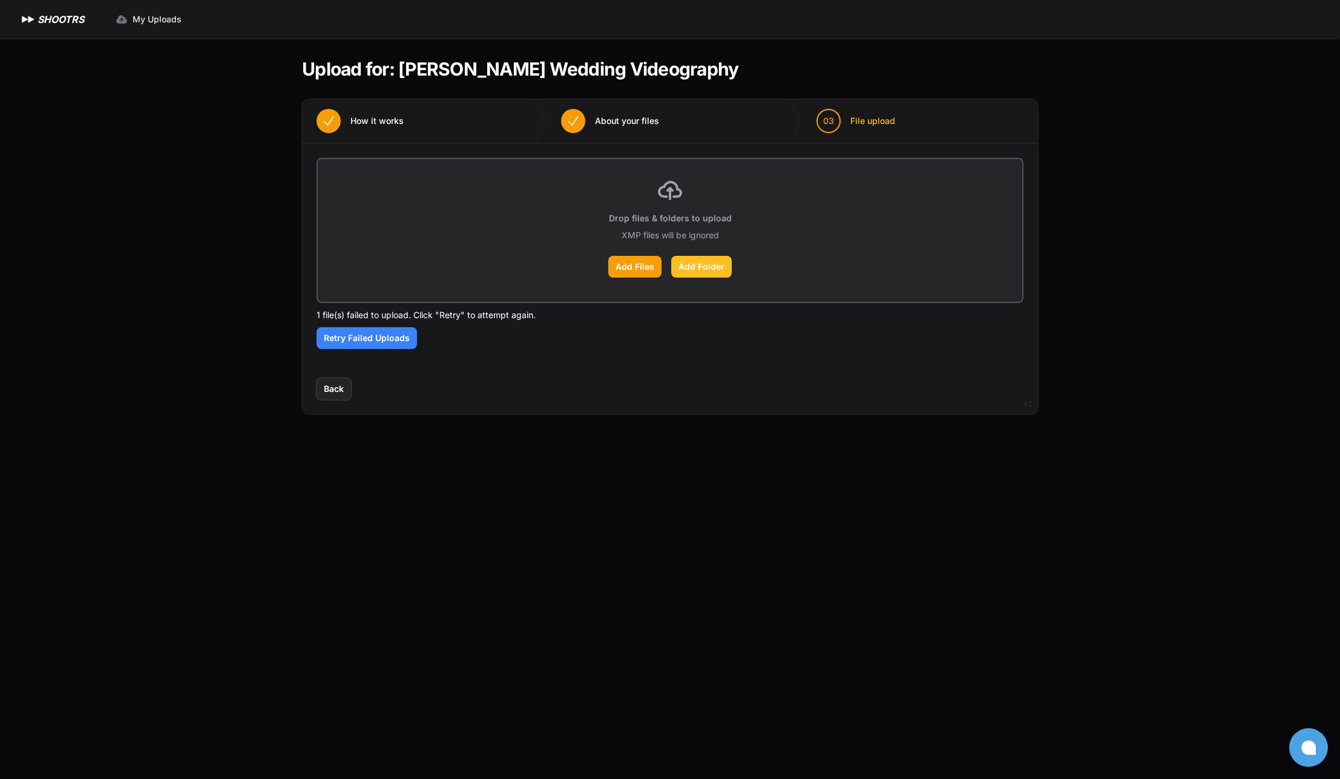
click at [705, 271] on label "Add Folder" at bounding box center [701, 267] width 61 height 22
click at [0, 0] on input "Add Folder" at bounding box center [0, 0] width 0 height 0
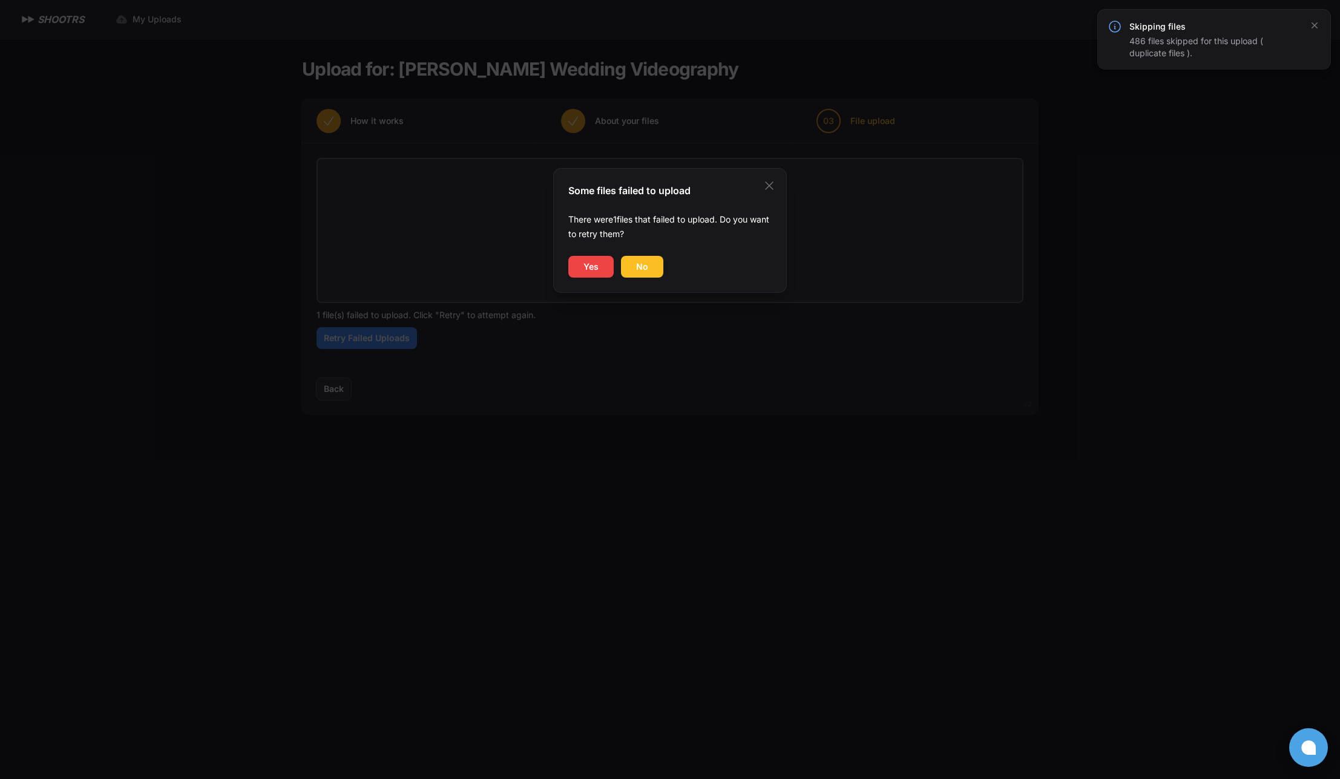
click at [638, 267] on span "No" at bounding box center [642, 267] width 12 height 12
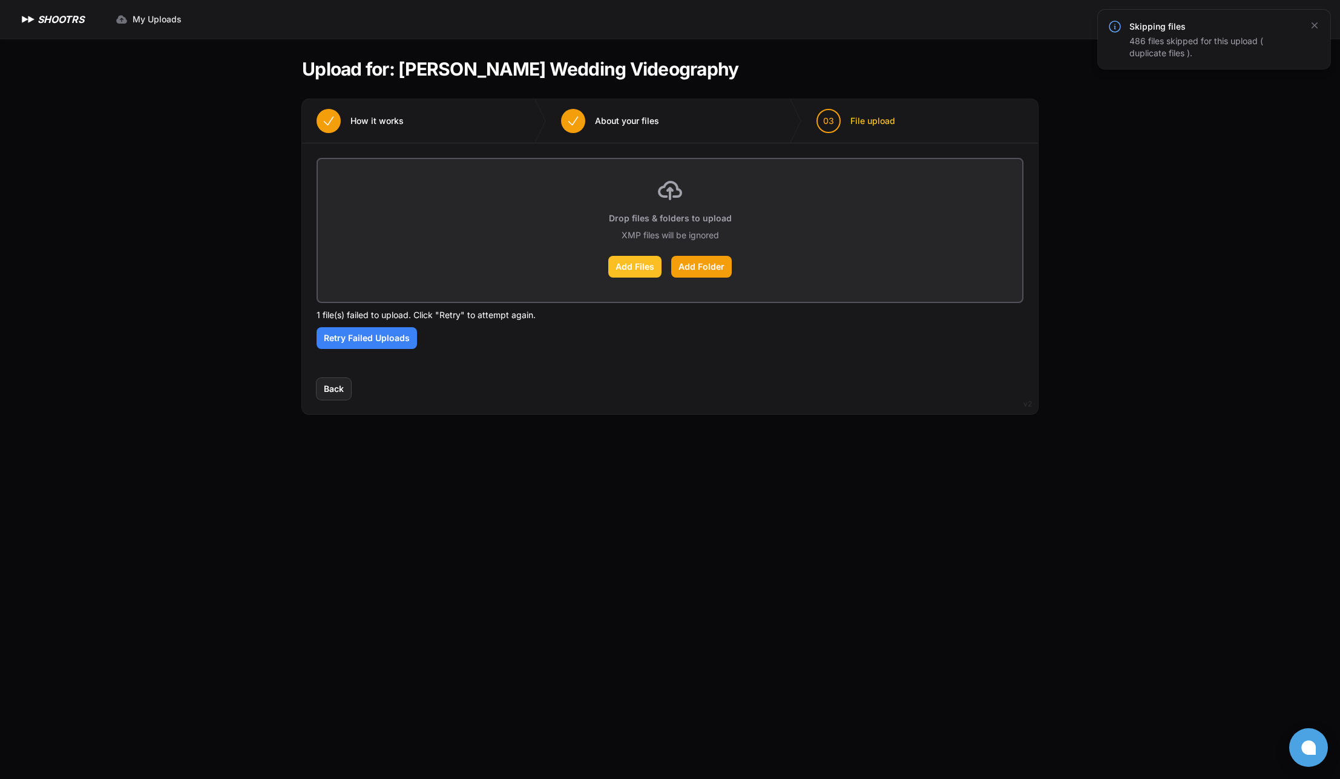
click at [635, 271] on label "Add Files" at bounding box center [634, 267] width 53 height 22
click at [0, 0] on input "Add Files" at bounding box center [0, 0] width 0 height 0
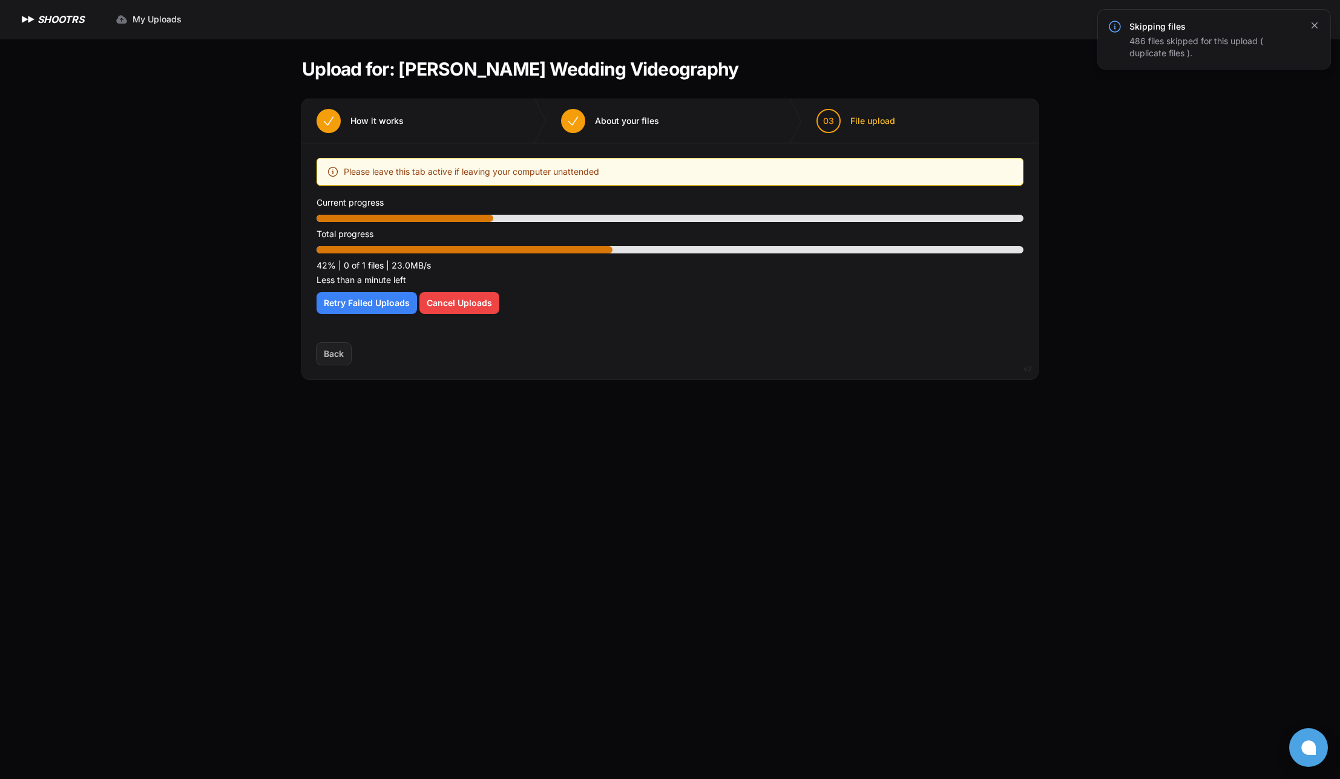
click at [1315, 22] on icon "button" at bounding box center [1314, 25] width 12 height 12
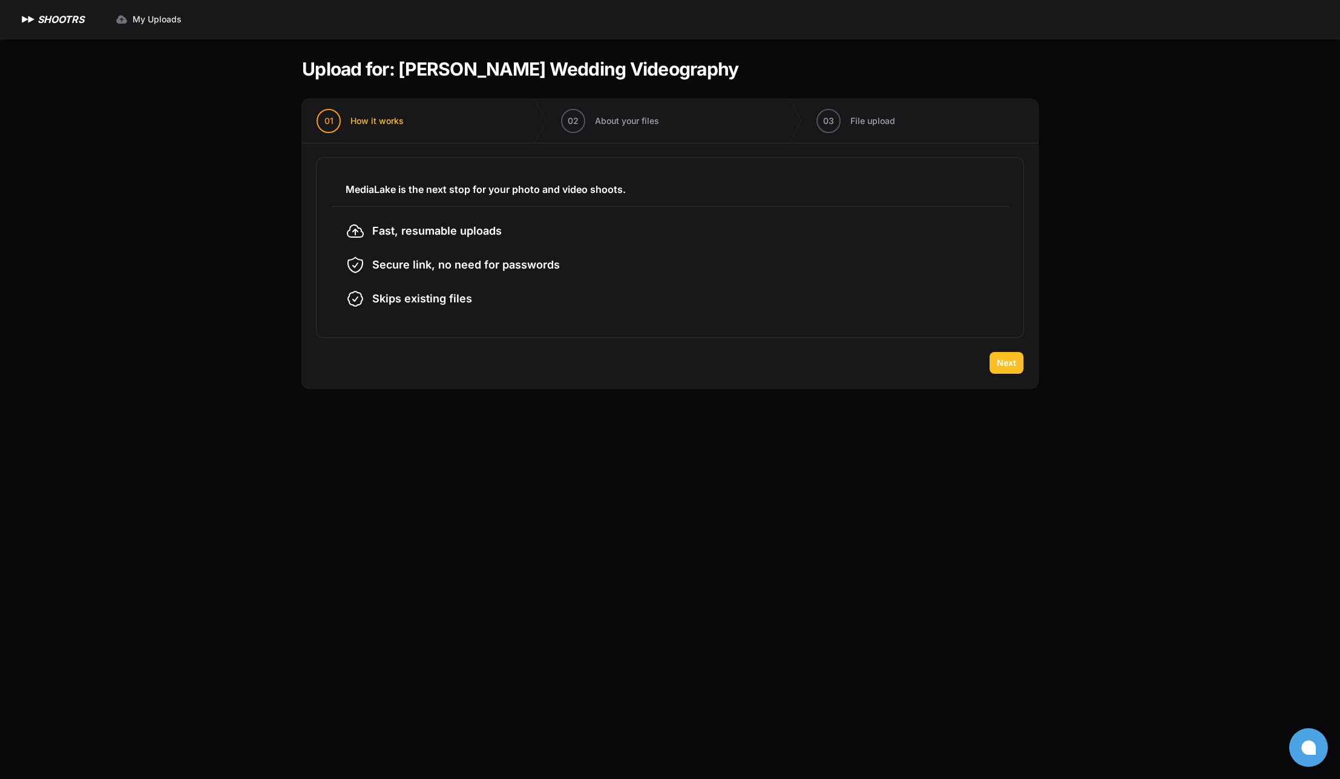
click at [1012, 361] on span "Next" at bounding box center [1006, 363] width 19 height 12
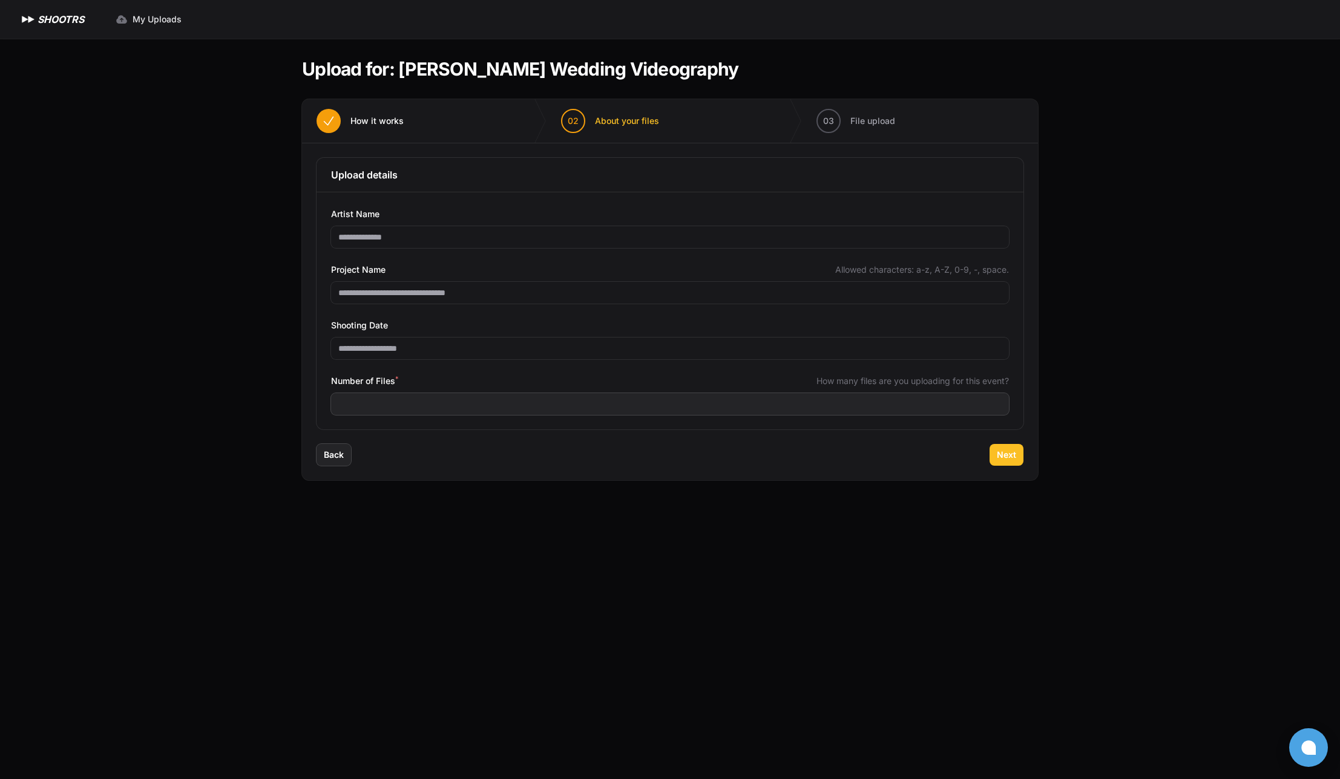
click at [998, 454] on span "Next" at bounding box center [1006, 455] width 19 height 12
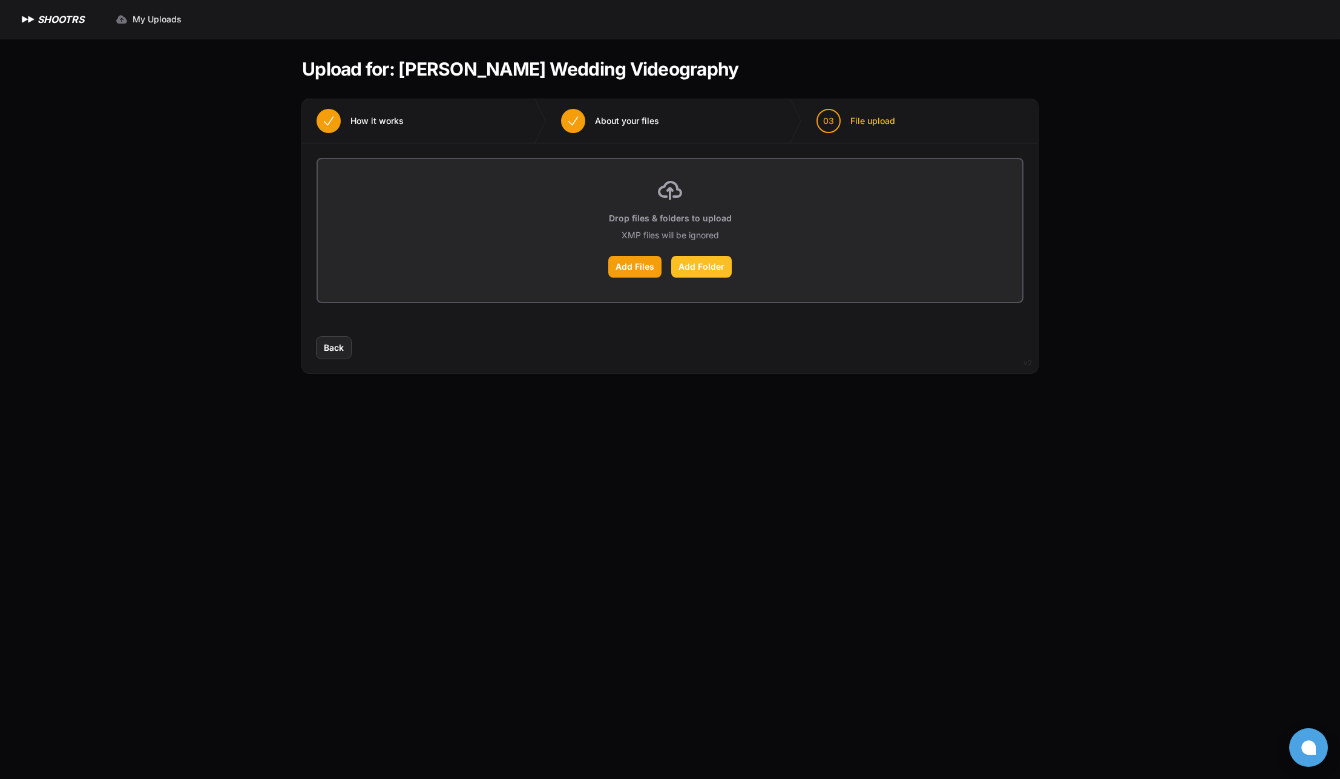
click at [718, 274] on label "Add Folder" at bounding box center [701, 267] width 61 height 22
click at [0, 0] on input "Add Folder" at bounding box center [0, 0] width 0 height 0
